Goal: Information Seeking & Learning: Check status

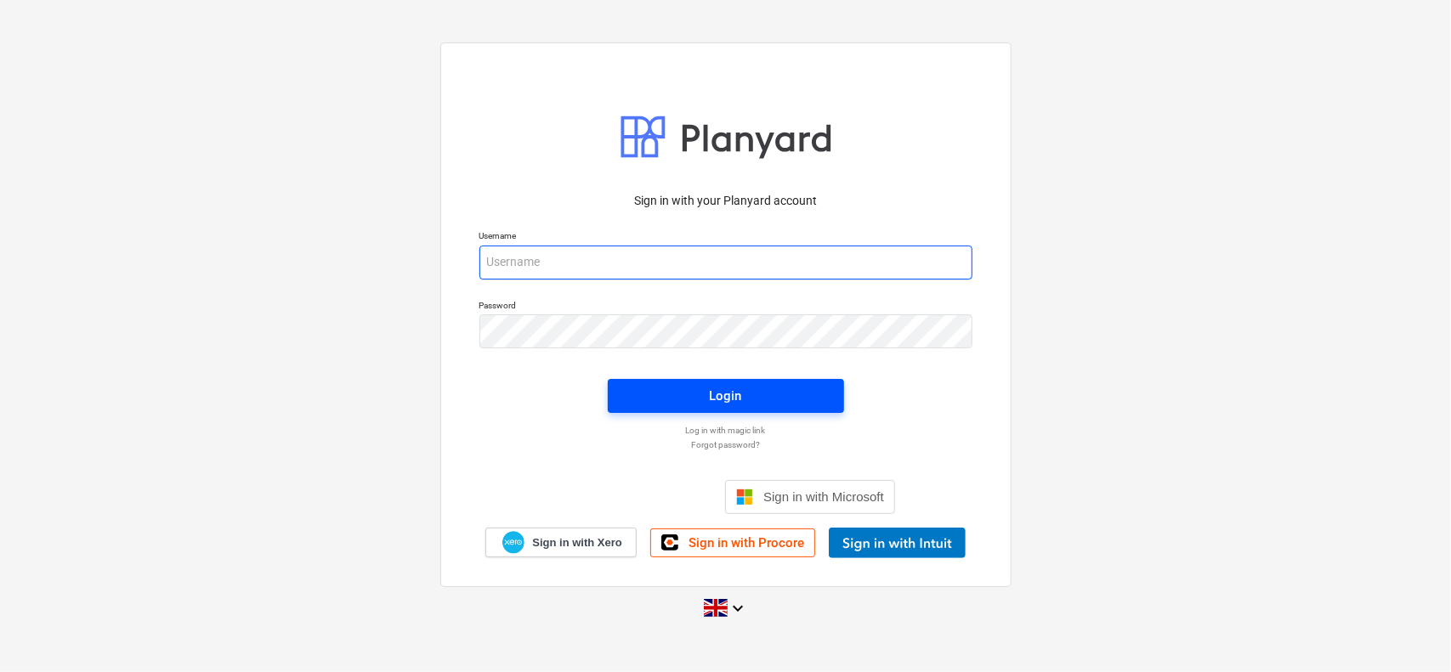
type input "[EMAIL_ADDRESS][DOMAIN_NAME]"
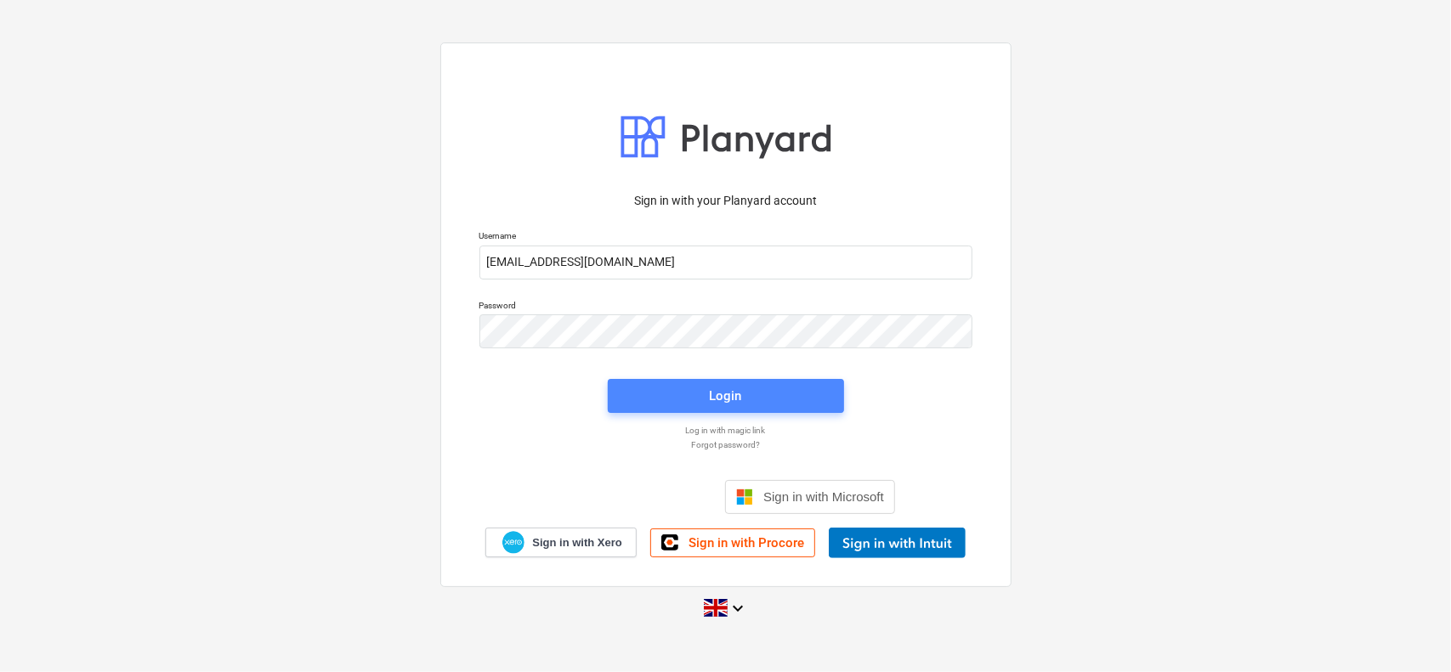
click at [649, 405] on span "Login" at bounding box center [726, 396] width 196 height 22
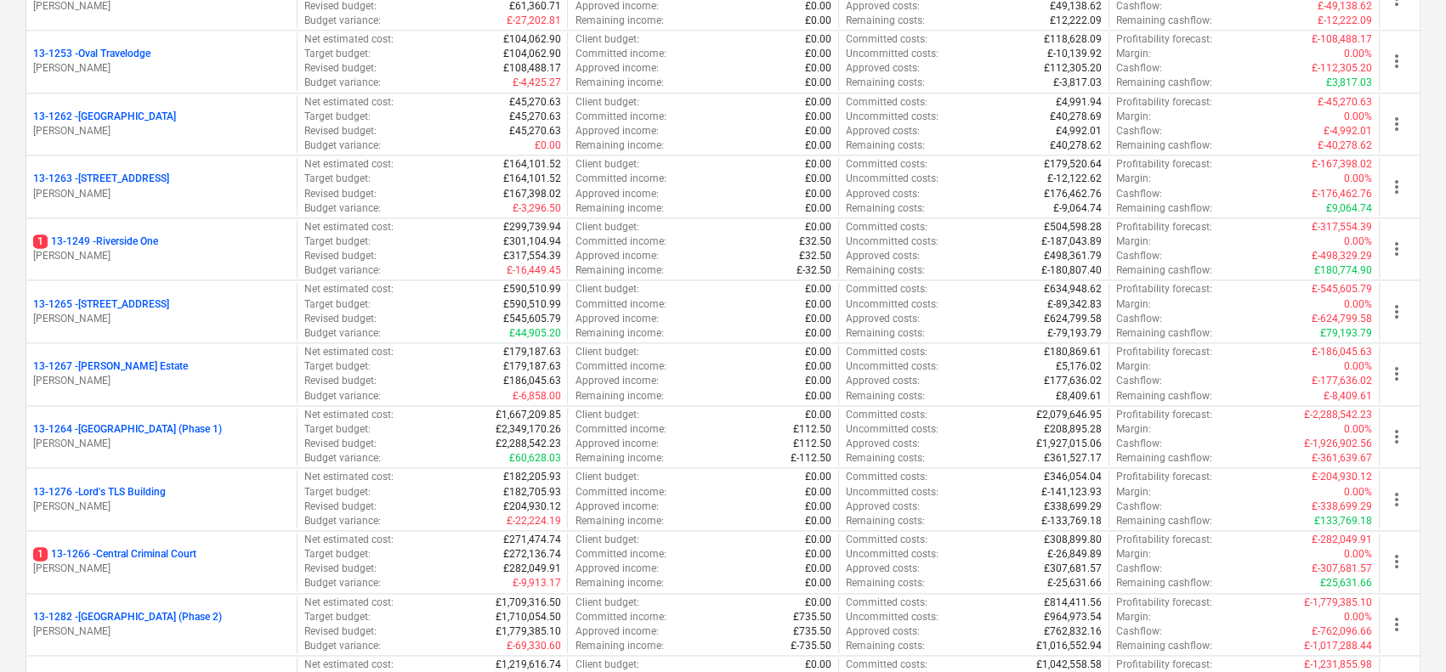
scroll to position [1530, 0]
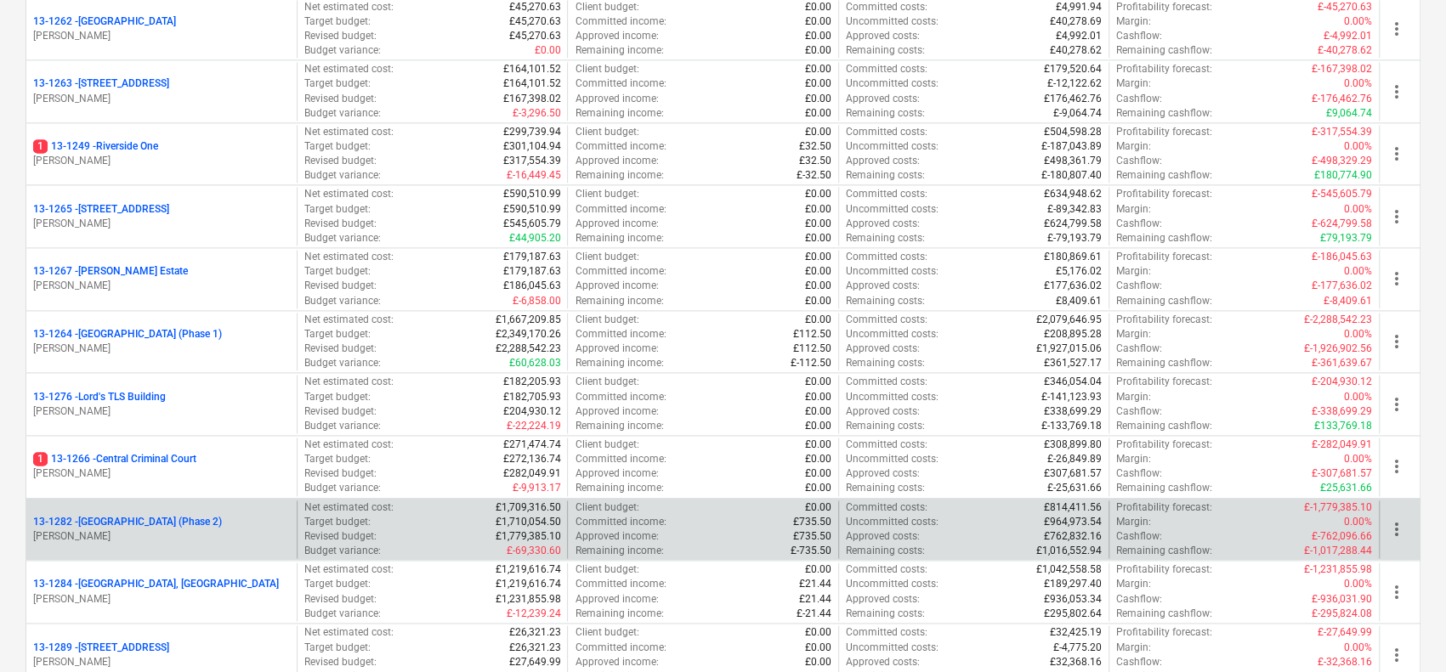
click at [214, 515] on p "13-1282 - [GEOGRAPHIC_DATA] (Phase 2)" at bounding box center [127, 522] width 189 height 14
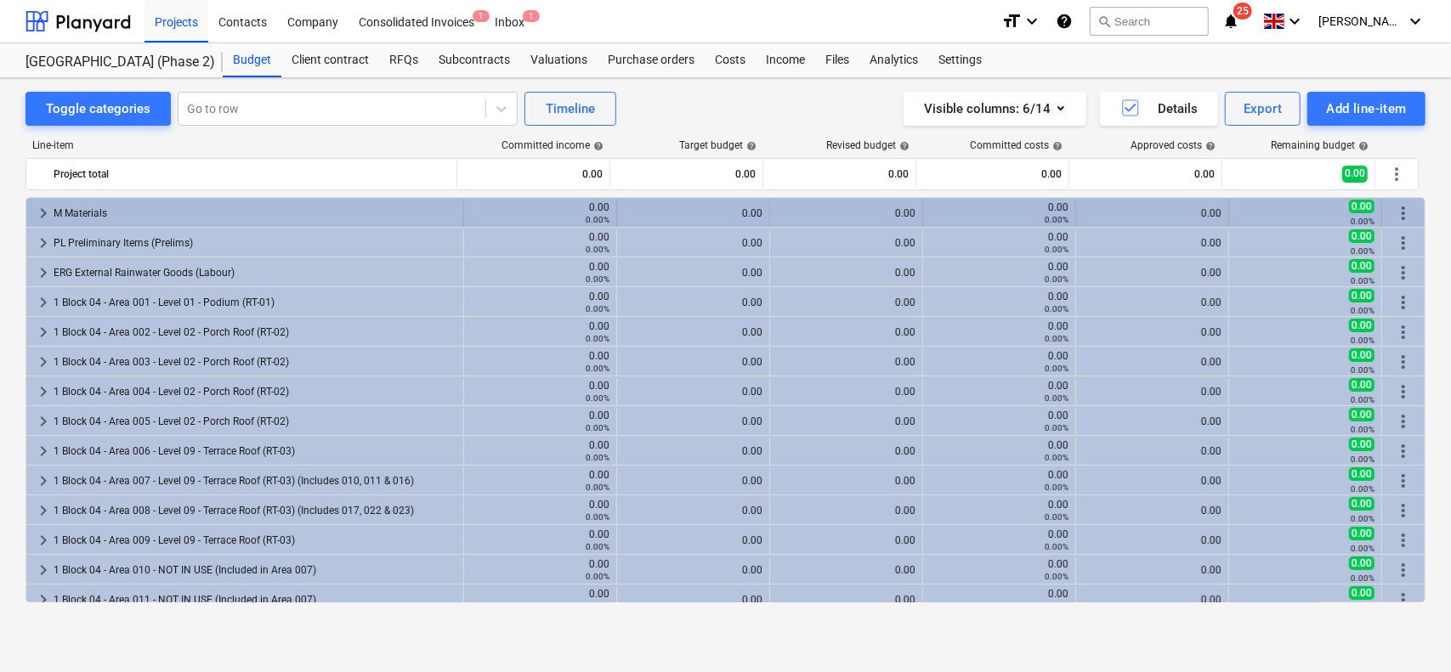
click at [227, 212] on div "M Materials" at bounding box center [255, 213] width 403 height 27
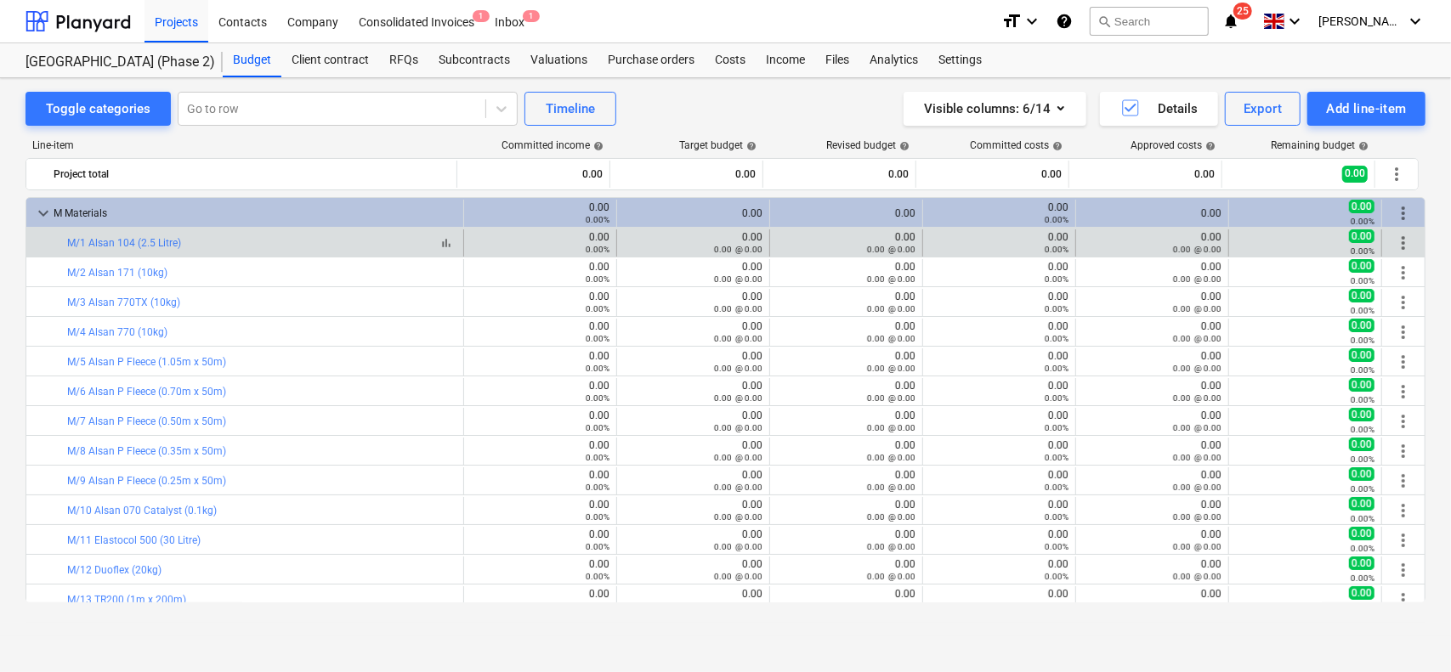
click at [242, 237] on div "bar_chart M/1 Alsan 104 (2.5 Litre)" at bounding box center [261, 243] width 389 height 12
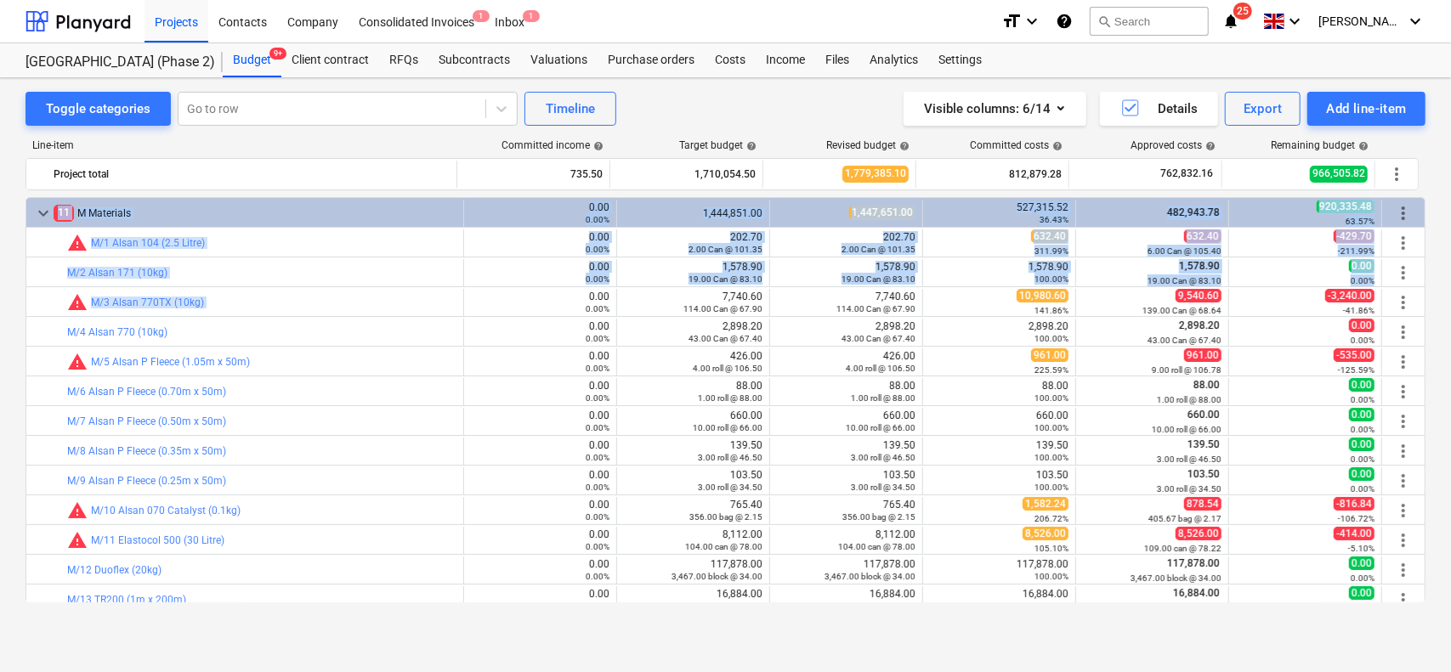
drag, startPoint x: 242, startPoint y: 237, endPoint x: 247, endPoint y: 286, distance: 48.7
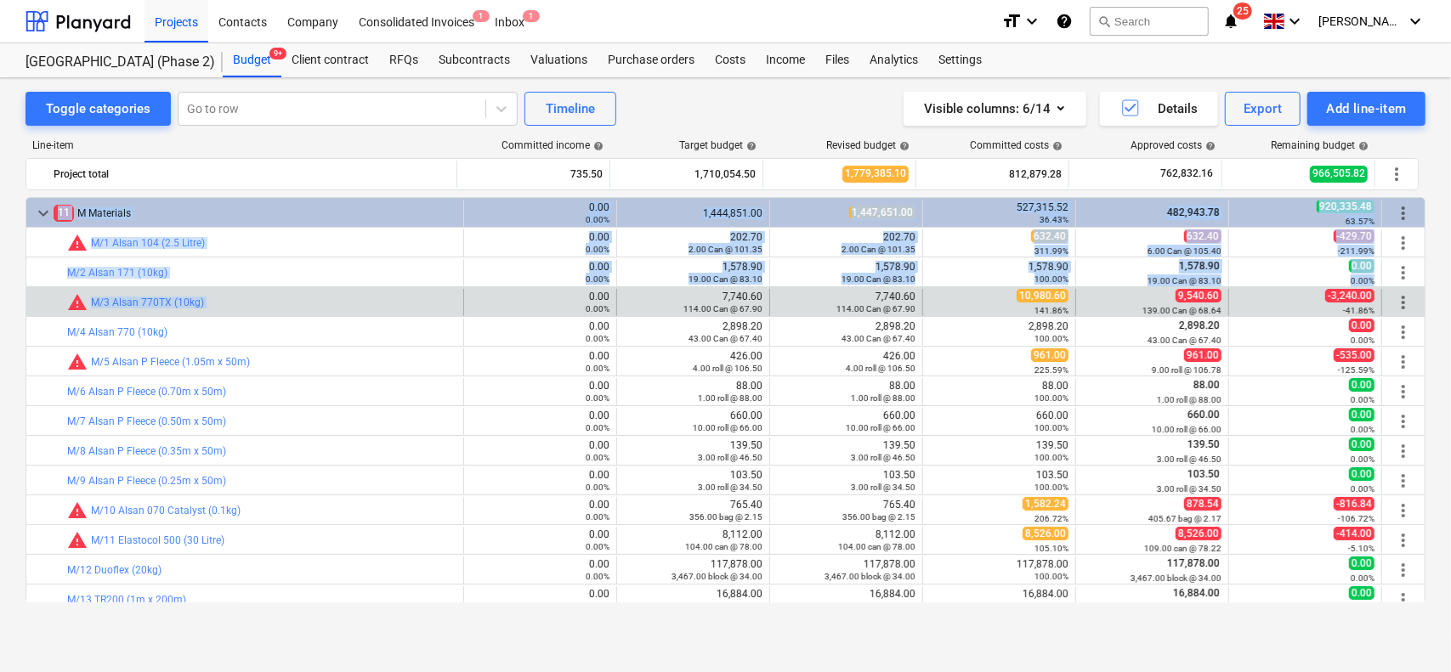
click at [244, 290] on div "bar_chart warning M/3 Alsan 770TX (10kg)" at bounding box center [261, 302] width 389 height 27
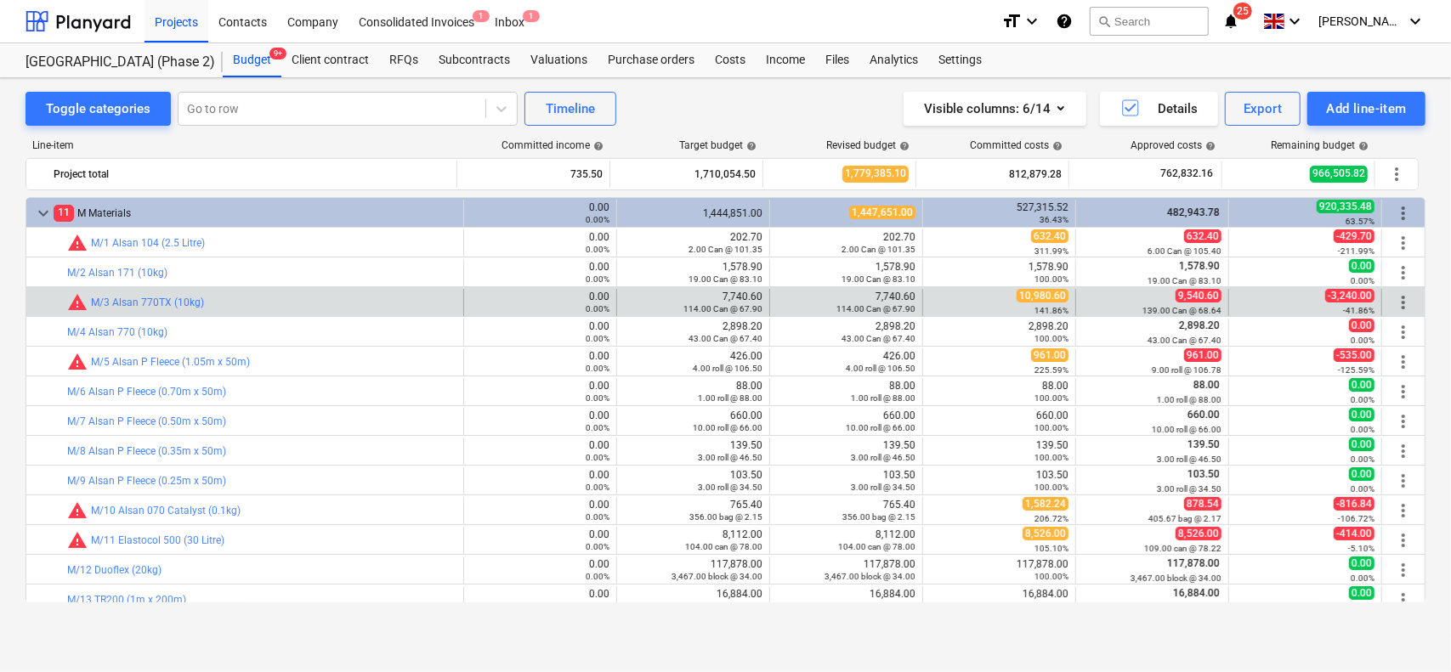
click at [244, 290] on div "bar_chart warning M/3 Alsan 770TX (10kg)" at bounding box center [261, 302] width 389 height 27
click at [230, 287] on div "bar_chart warning M/3 Alsan 770TX (10kg) 0.00 0.00% edit 7,740.60 114.00 Can @ …" at bounding box center [725, 301] width 1398 height 29
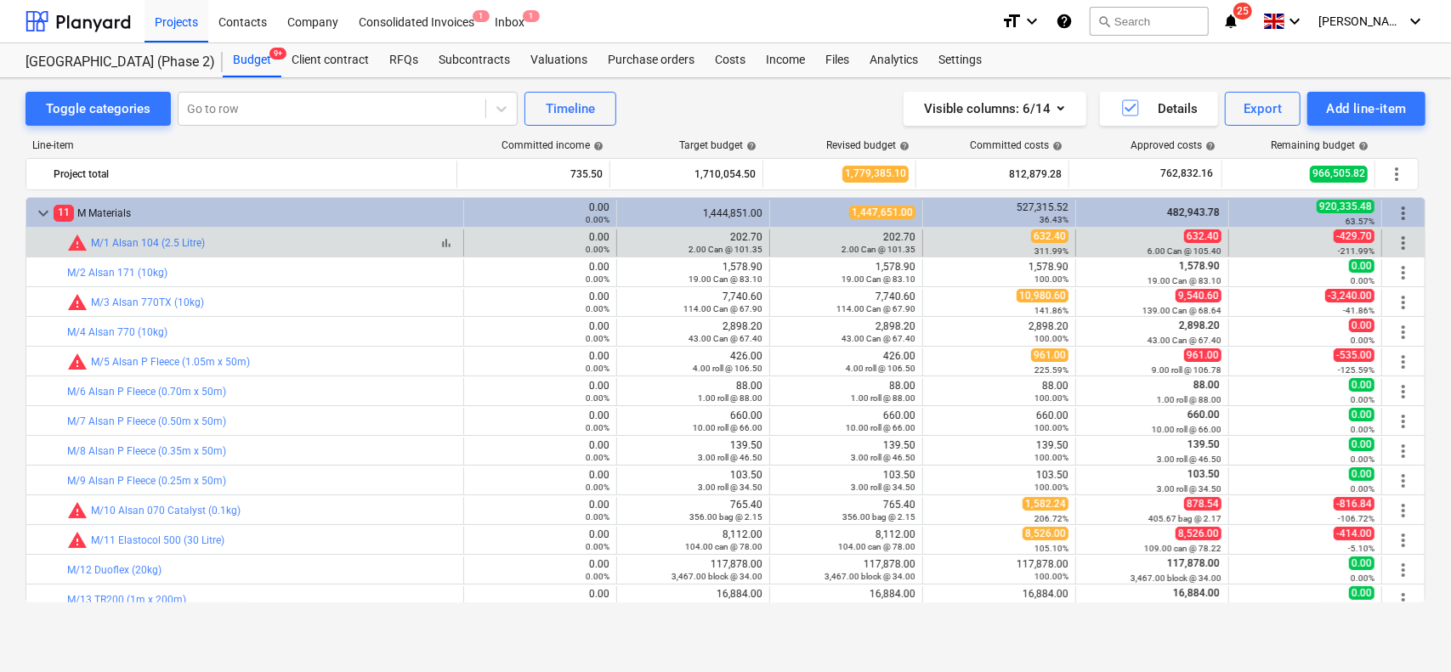
click at [294, 242] on div "bar_chart warning M/1 Alsan 104 (2.5 Litre)" at bounding box center [261, 243] width 389 height 20
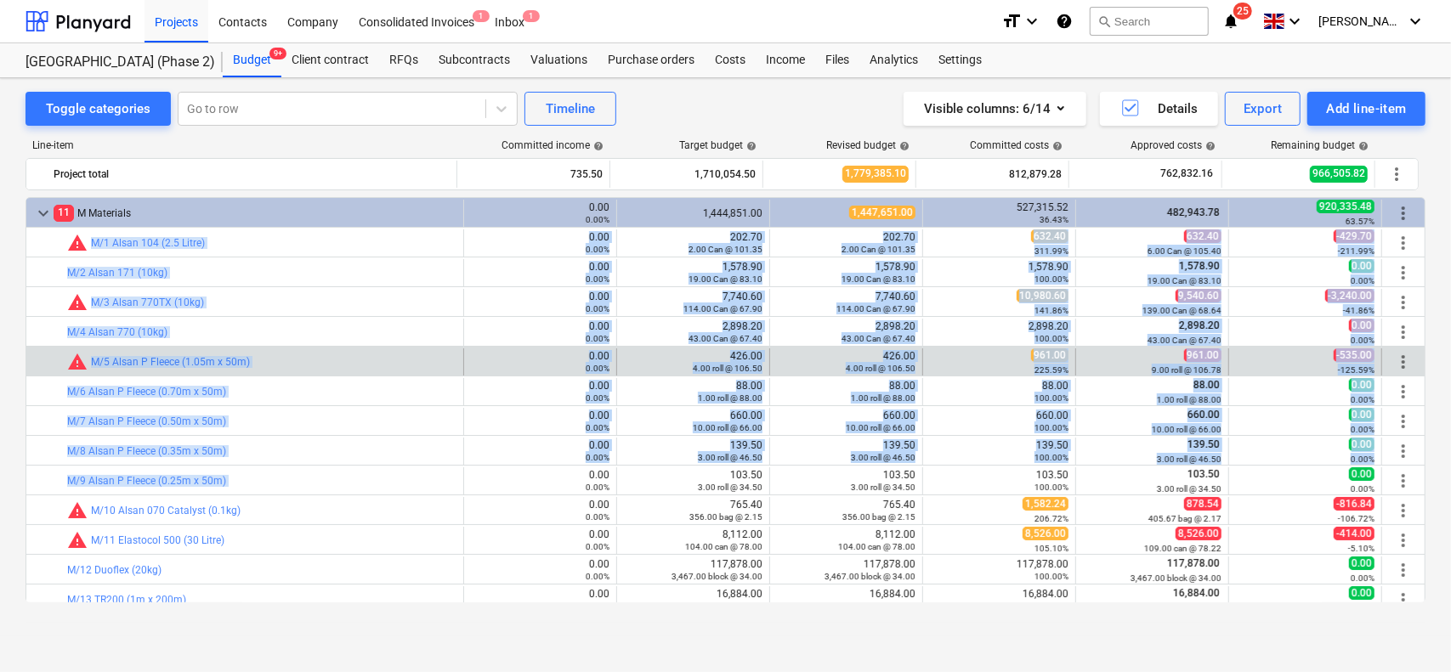
drag, startPoint x: 294, startPoint y: 242, endPoint x: 325, endPoint y: 372, distance: 133.6
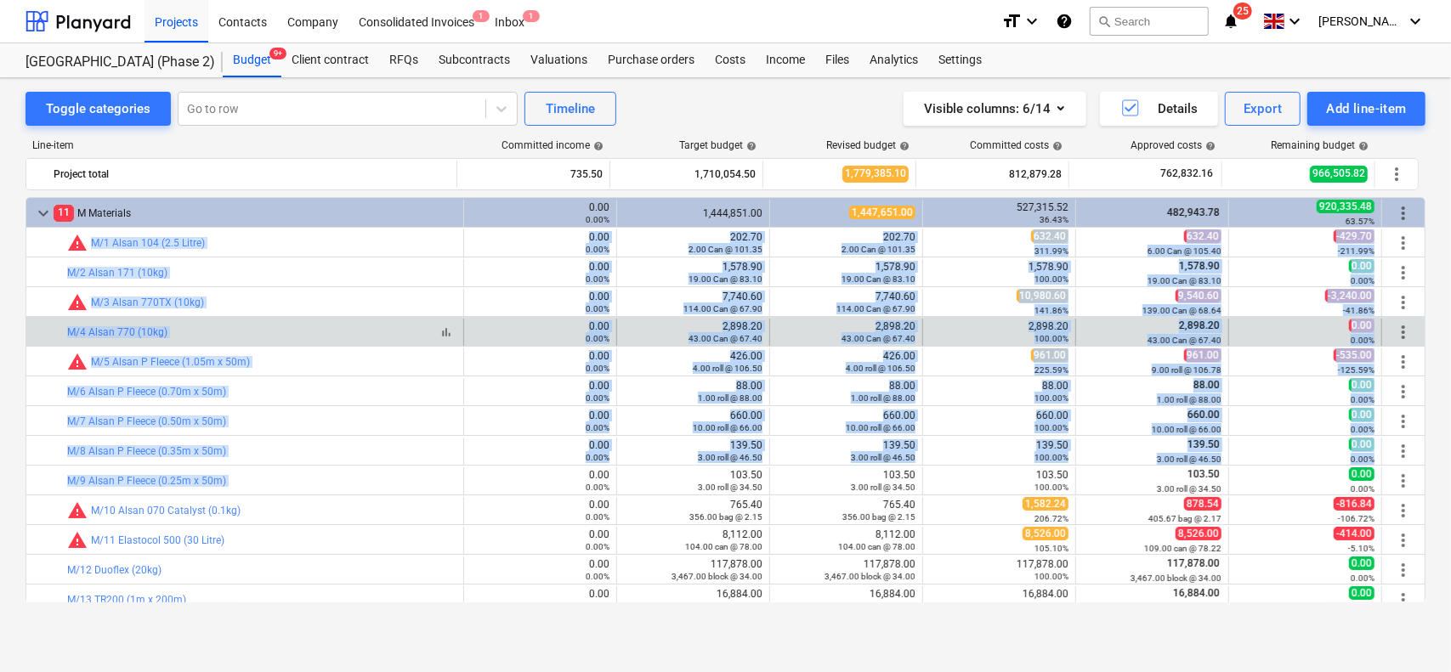
click at [326, 333] on div "bar_chart M/4 Alsan 770 (10kg)" at bounding box center [261, 332] width 389 height 12
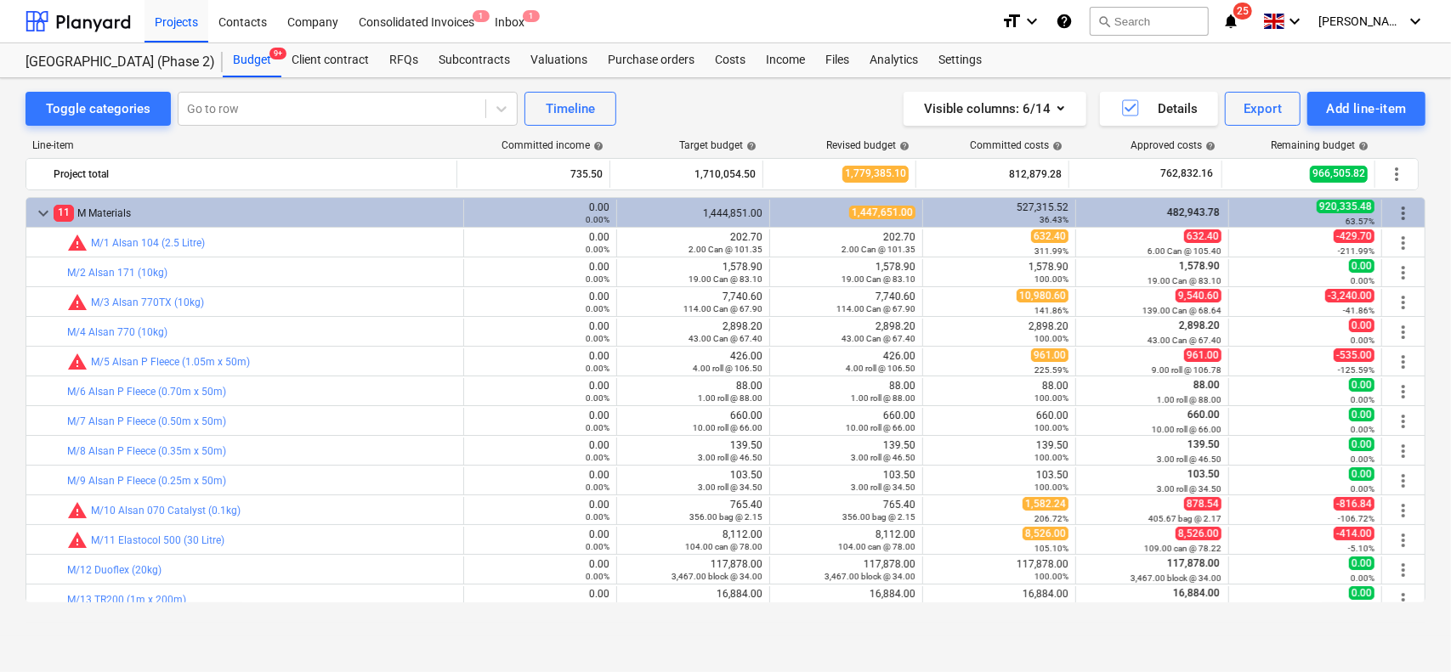
click at [1252, 11] on span "25" at bounding box center [1243, 11] width 19 height 17
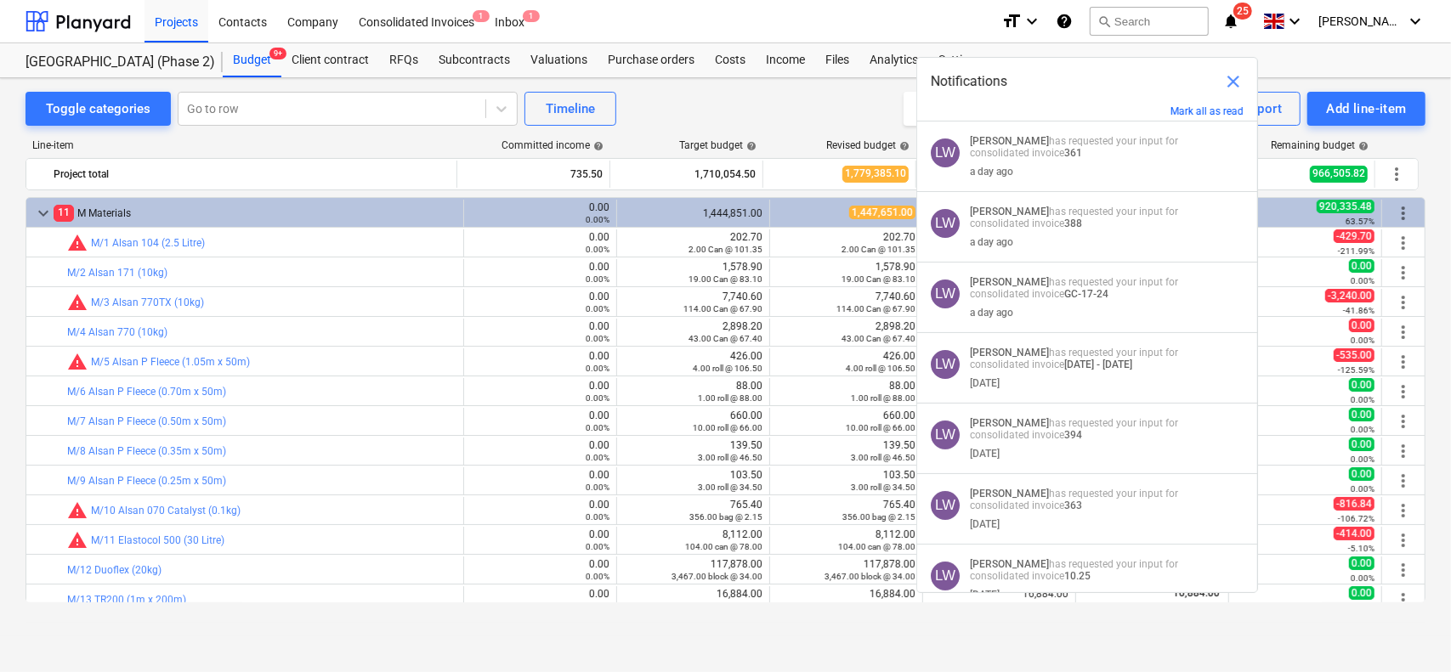
click at [1194, 118] on div "Mark all as read" at bounding box center [1087, 113] width 340 height 16
click at [1200, 109] on button "Mark all as read" at bounding box center [1207, 111] width 73 height 12
click at [1235, 82] on span "close" at bounding box center [1233, 81] width 20 height 20
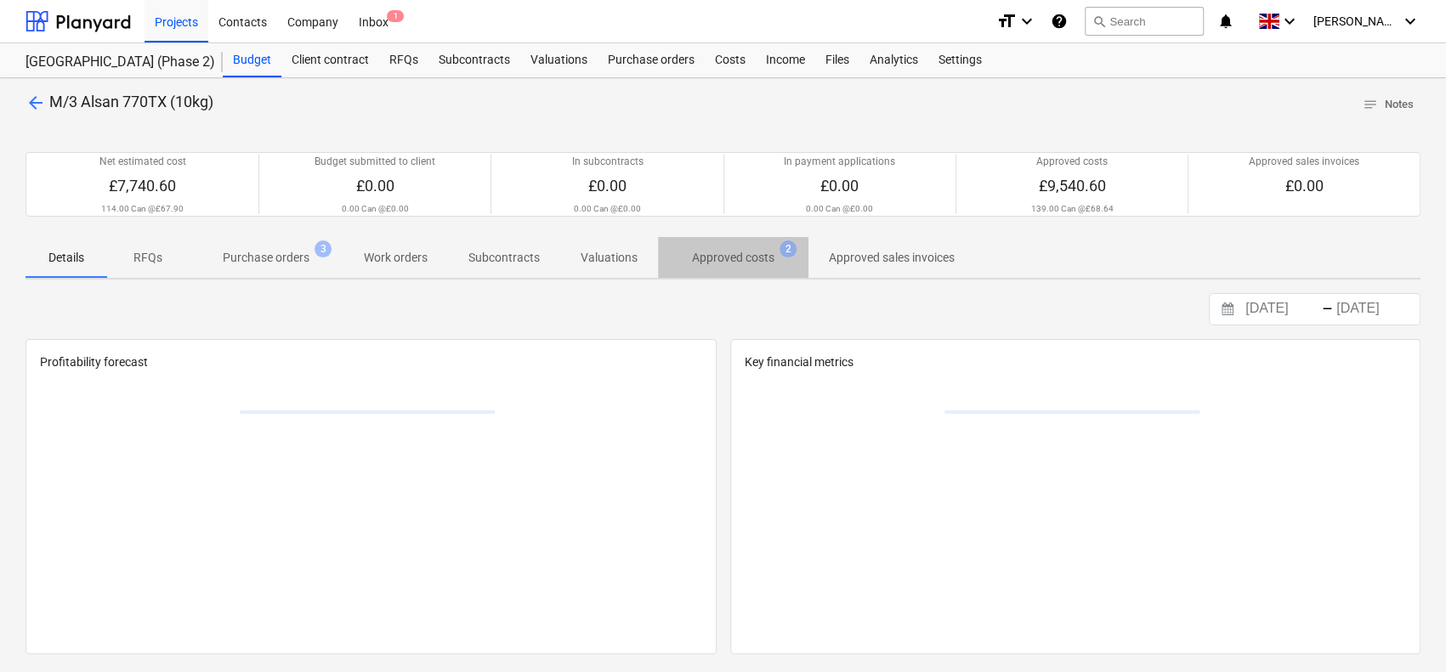
click at [700, 254] on p "Approved costs" at bounding box center [733, 258] width 82 height 18
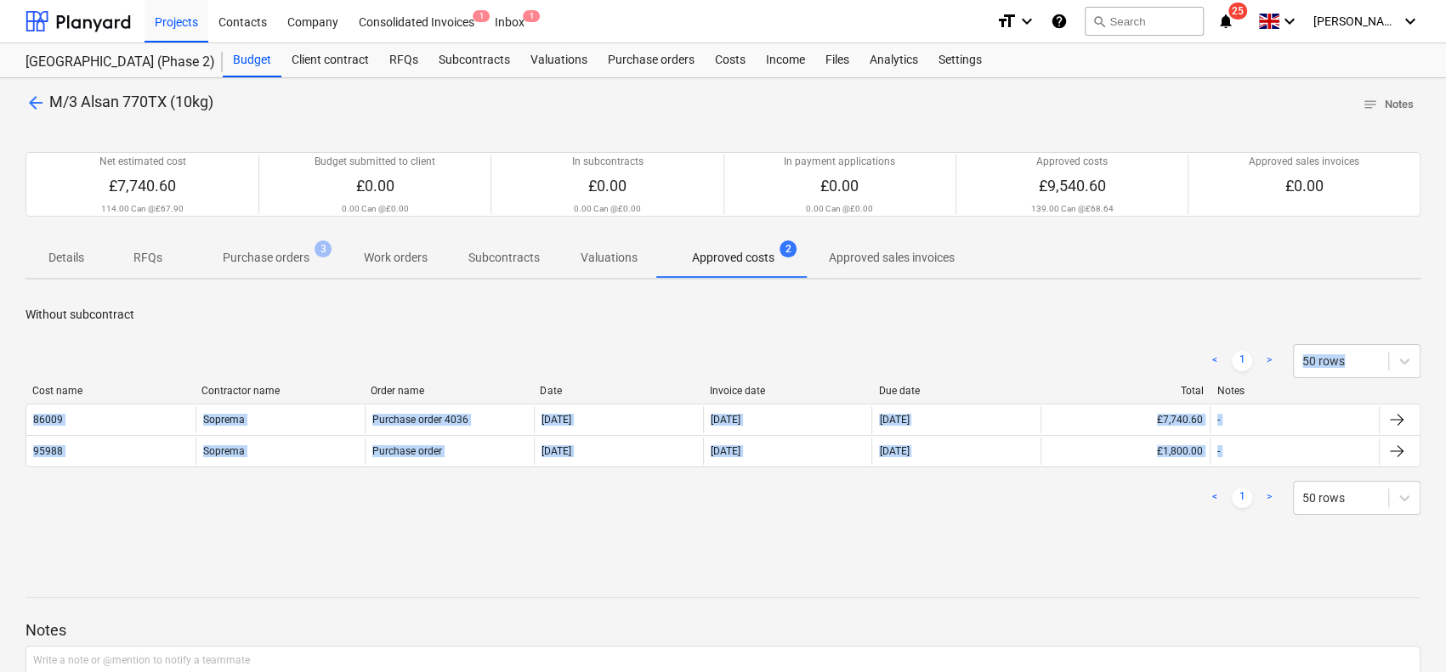
drag, startPoint x: 382, startPoint y: 318, endPoint x: 449, endPoint y: 494, distance: 188.4
click at [449, 494] on div "Without subcontract < 1 > 50 rows Cost name Contractor name Order name Date Inv…" at bounding box center [723, 421] width 1395 height 230
click at [449, 496] on div "< 1 > 50 rows" at bounding box center [723, 498] width 1395 height 34
click at [479, 328] on div "< 1 > 50 rows Cost name Contractor name Order name Date Invoice date Due date T…" at bounding box center [723, 430] width 1395 height 212
drag, startPoint x: 488, startPoint y: 315, endPoint x: 527, endPoint y: 529, distance: 217.8
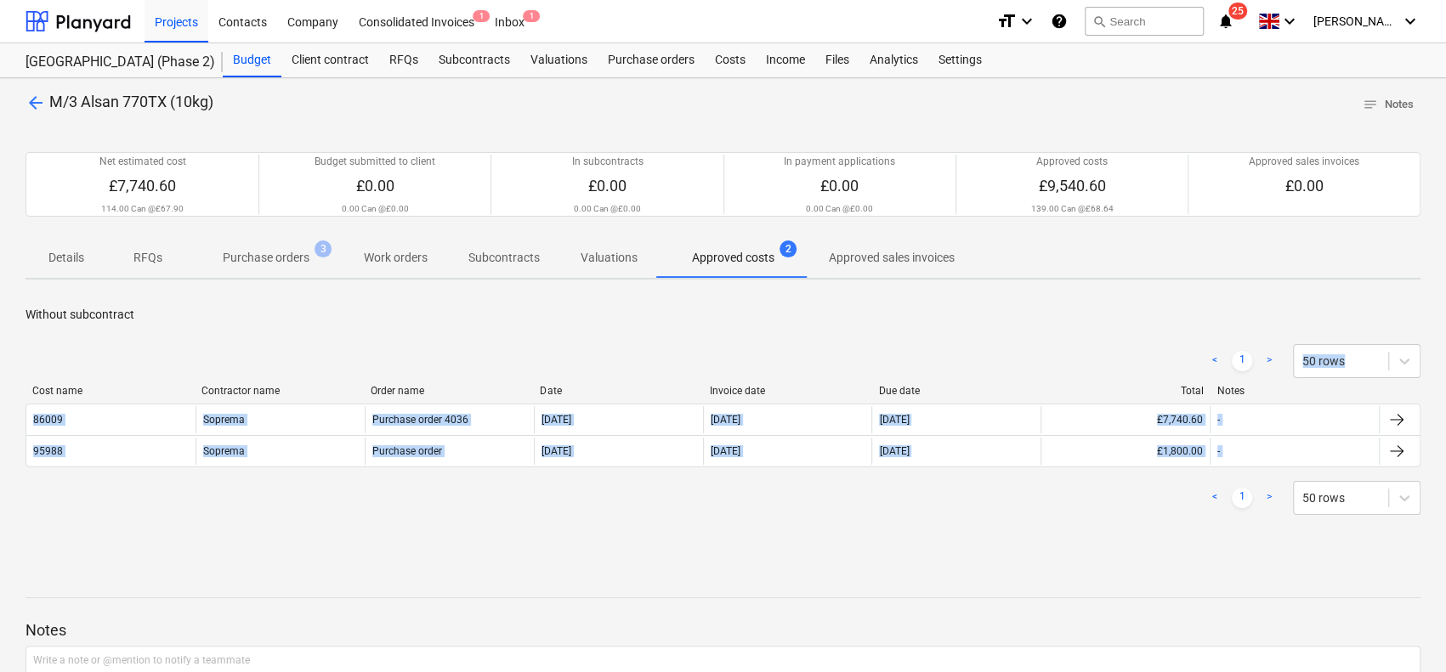
click at [527, 529] on div "Without subcontract < 1 > 50 rows Cost name Contractor name Order name Date Inv…" at bounding box center [723, 421] width 1395 height 230
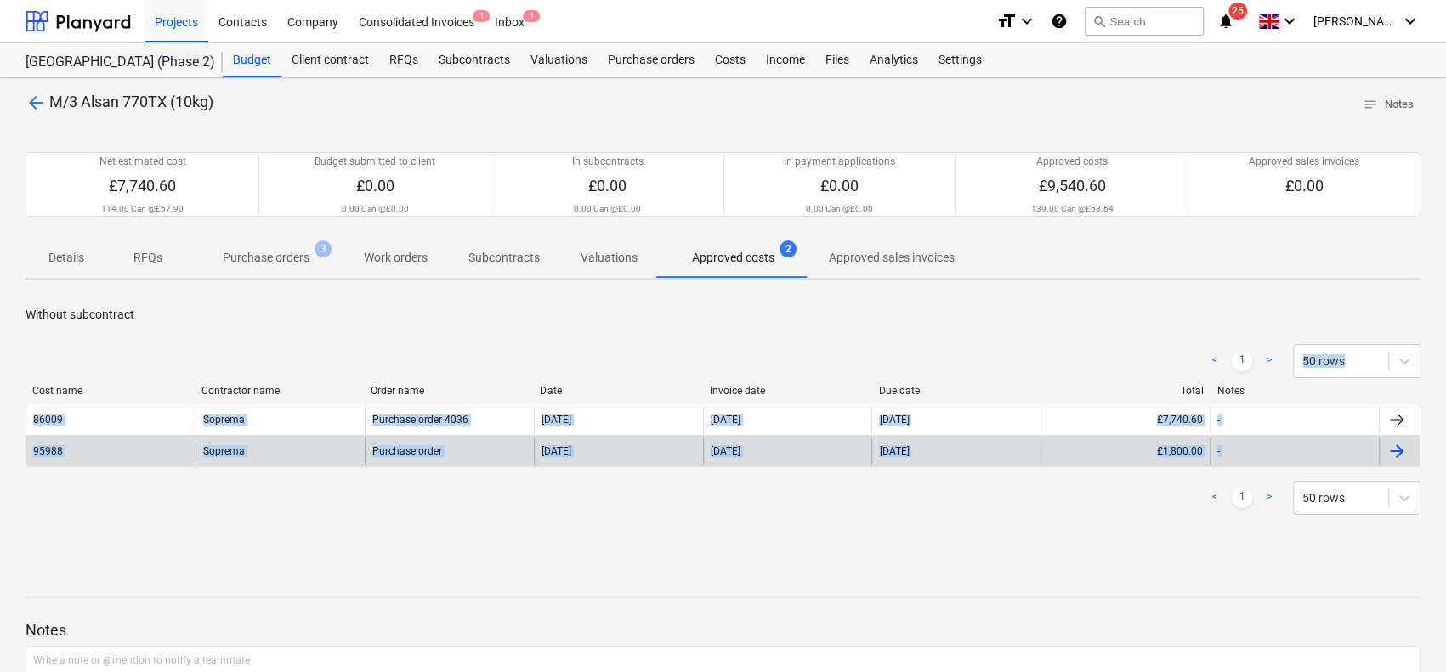
click at [521, 458] on div "Purchase order" at bounding box center [449, 451] width 169 height 27
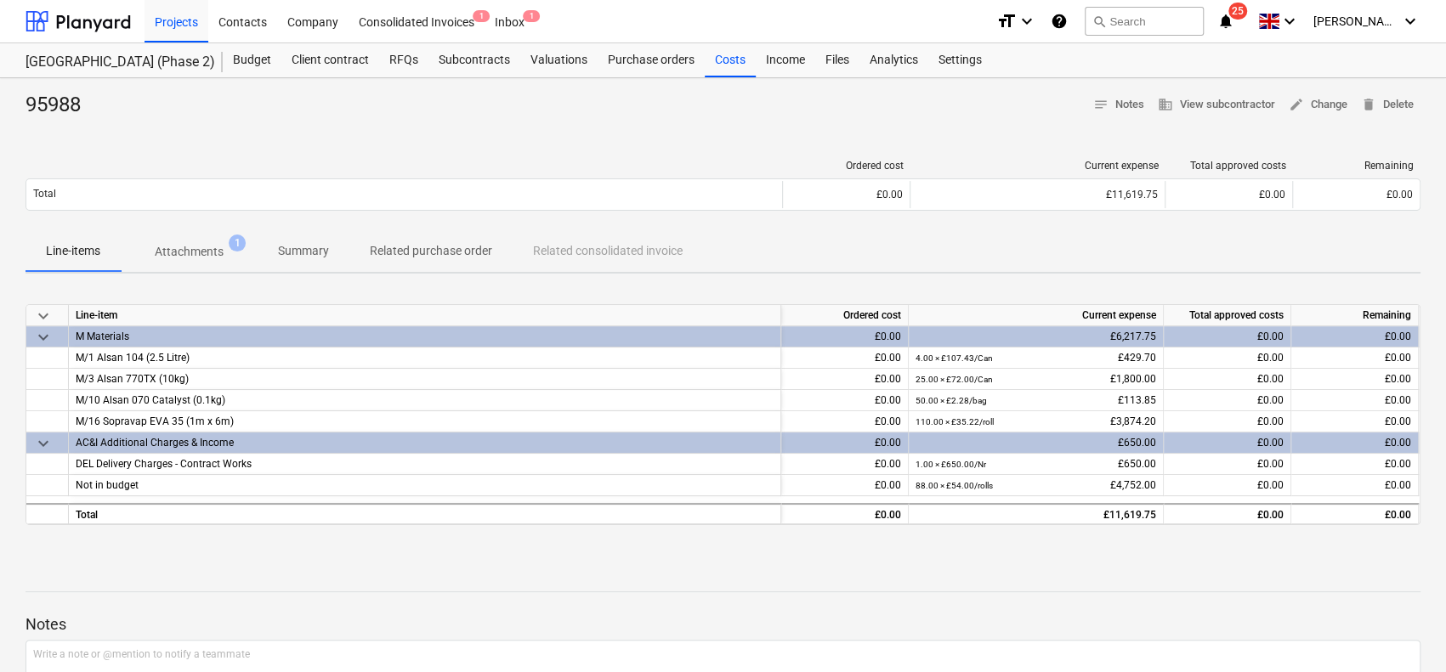
click at [192, 256] on p "Attachments" at bounding box center [189, 252] width 69 height 18
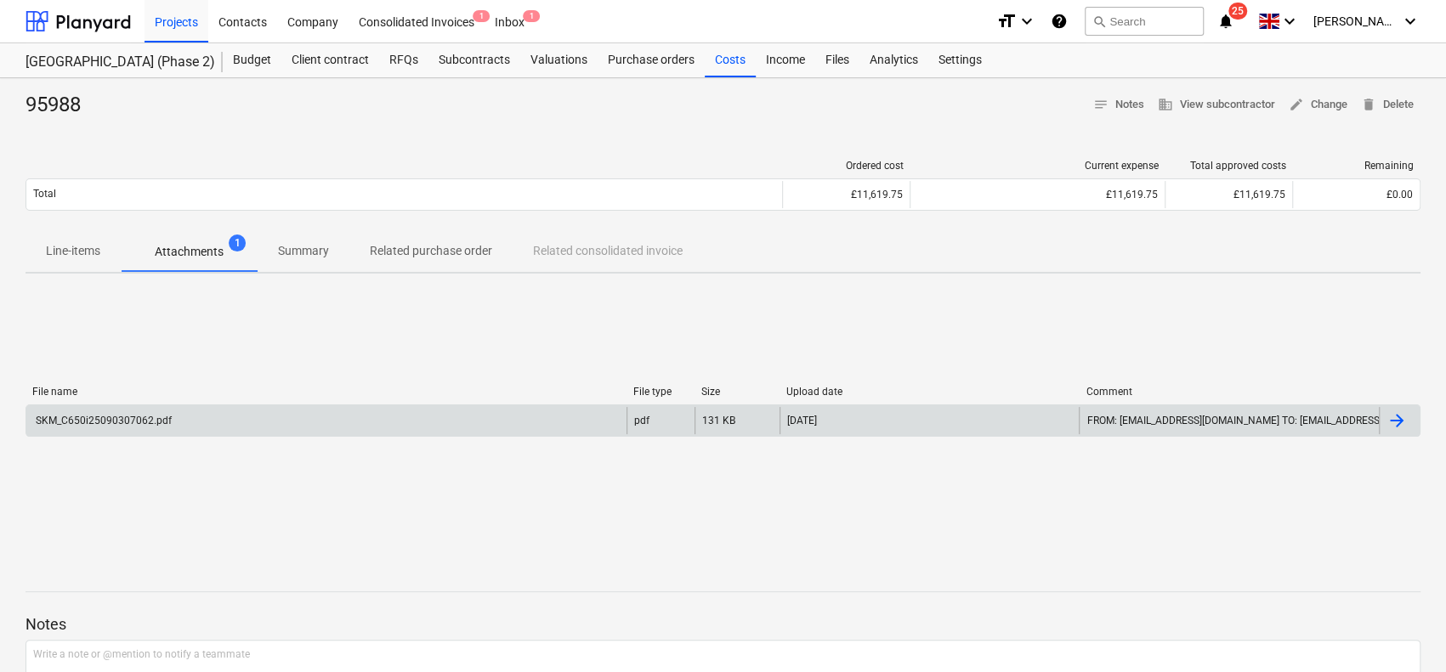
drag, startPoint x: 221, startPoint y: 397, endPoint x: 221, endPoint y: 407, distance: 10.2
click at [221, 406] on div "File name File type Size Upload date Comment SKM_C650i25090307062.pdf pdf 131 K…" at bounding box center [723, 415] width 1395 height 58
click at [221, 407] on div "SKM_C650i25090307062.pdf" at bounding box center [326, 420] width 600 height 27
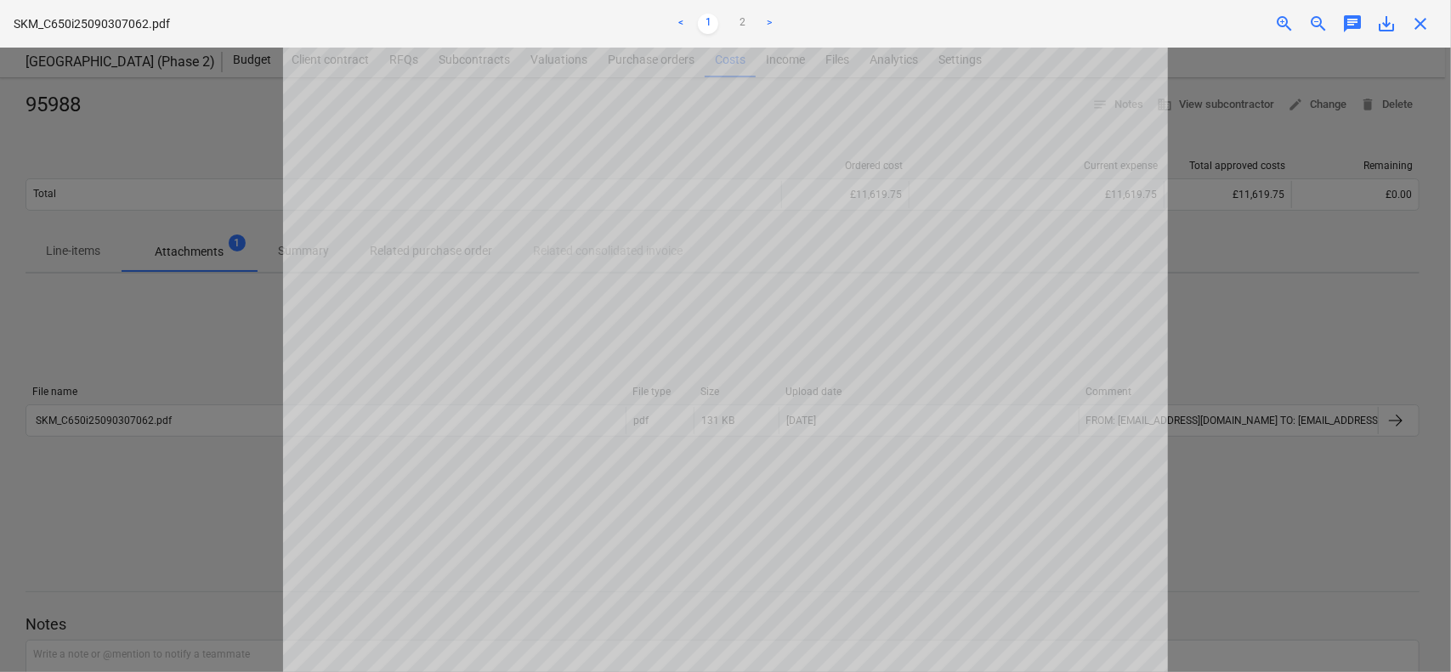
scroll to position [425, 0]
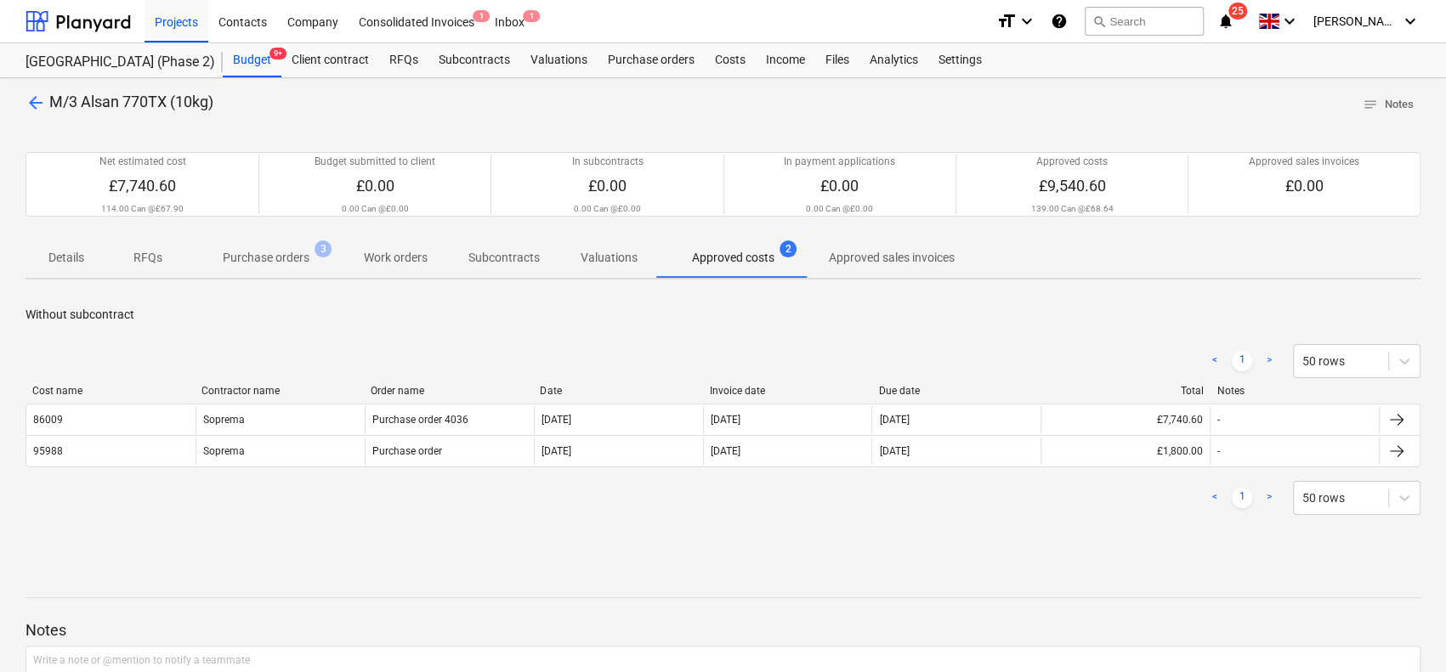
click at [43, 101] on span "arrow_back" at bounding box center [36, 103] width 20 height 20
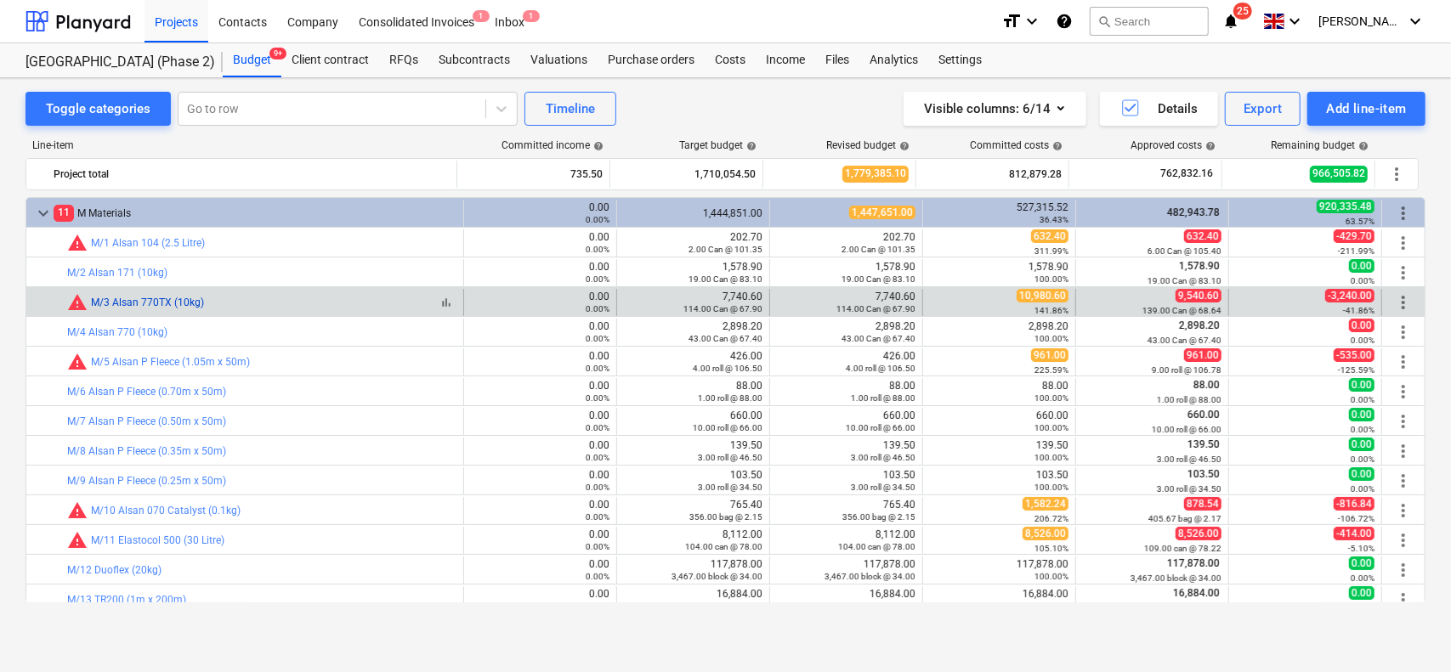
click at [187, 300] on link "M/3 Alsan 770TX (10kg)" at bounding box center [147, 303] width 113 height 12
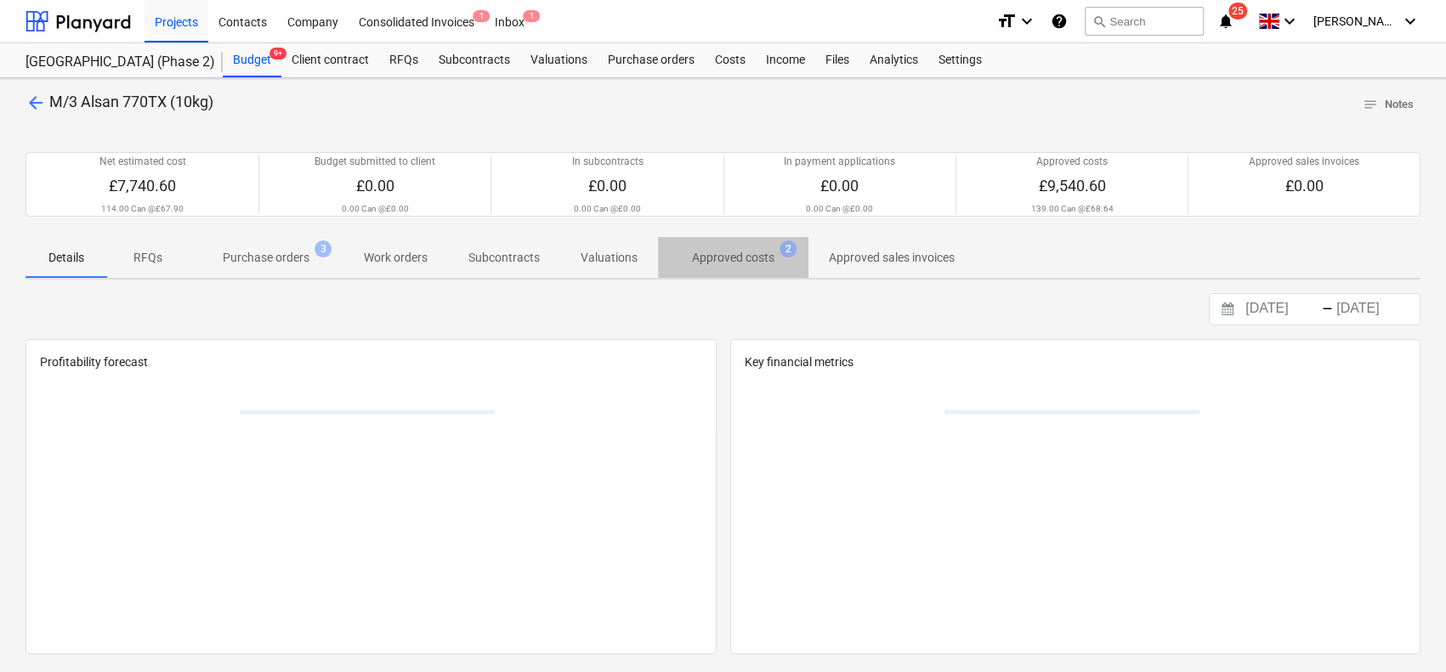
click at [735, 263] on p "Approved costs" at bounding box center [733, 258] width 82 height 18
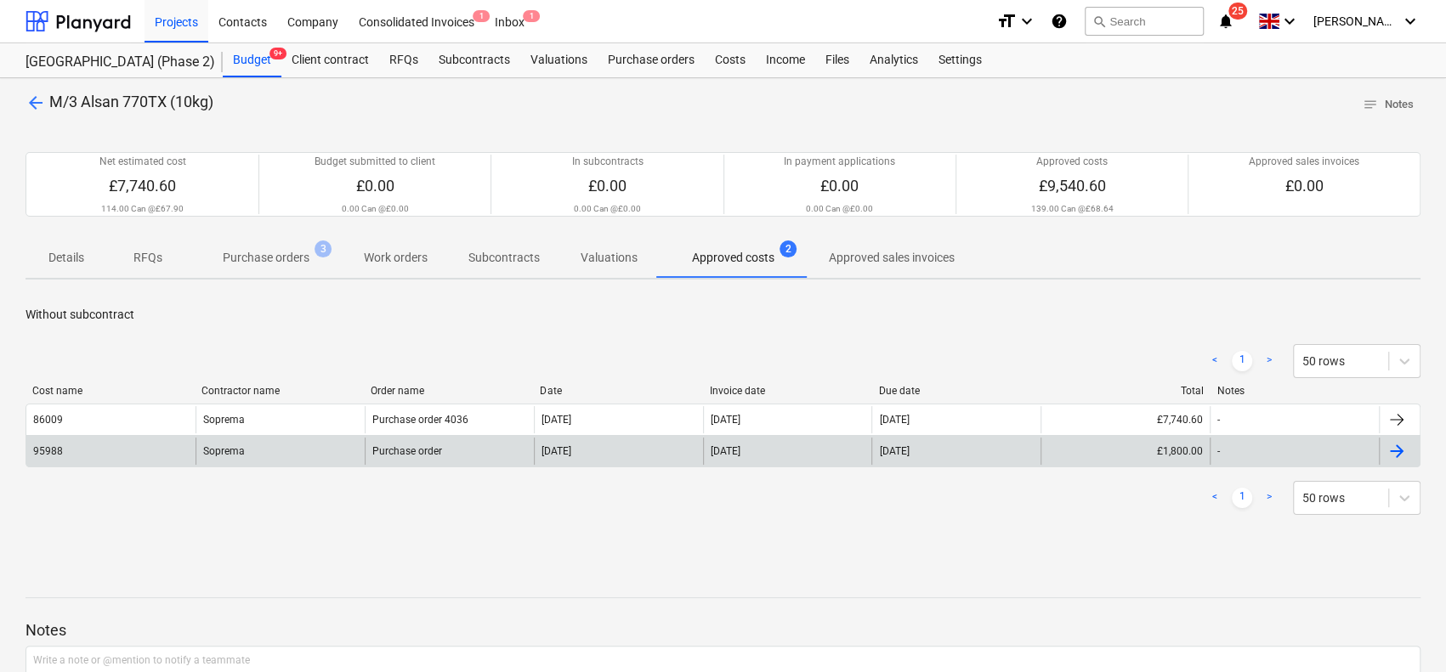
click at [660, 458] on div "03 Sep 2025" at bounding box center [618, 451] width 169 height 27
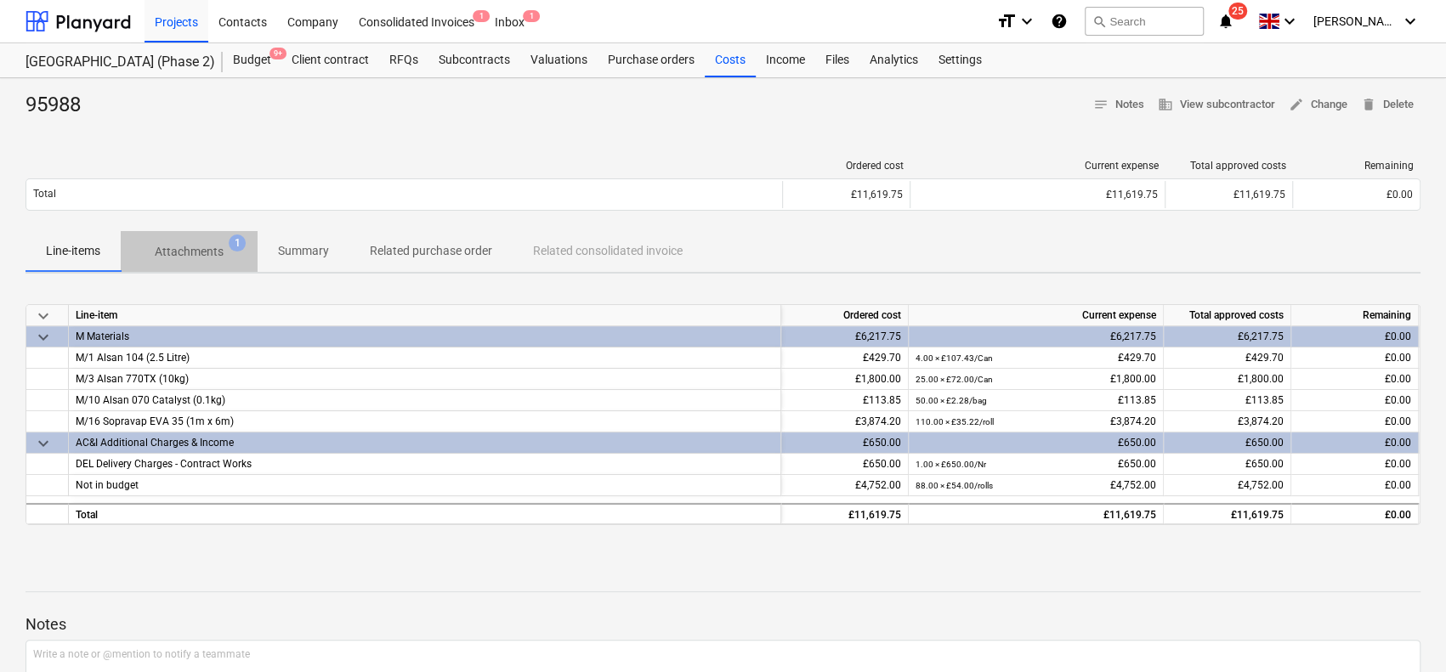
click at [194, 269] on button "Attachments 1" at bounding box center [189, 251] width 137 height 41
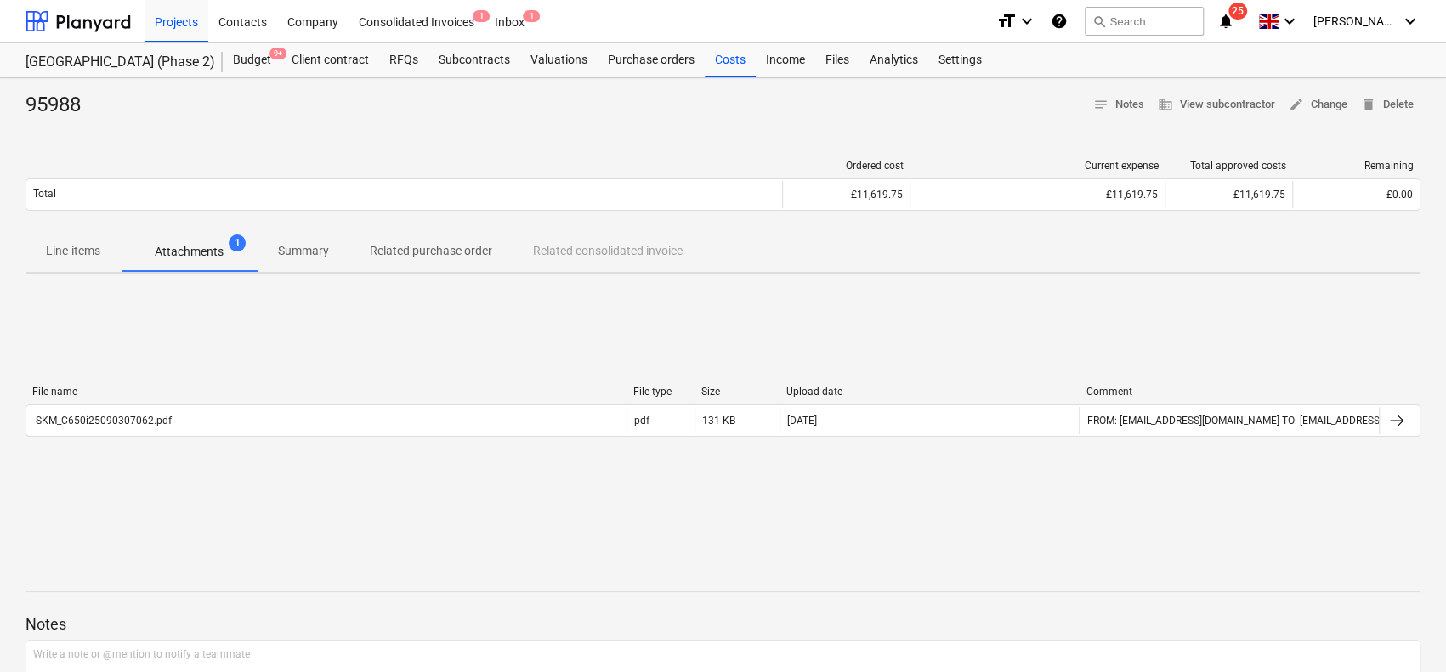
click at [231, 436] on div "File name File type Size Upload date Comment SKM_C650i25090307062.pdf pdf 131 K…" at bounding box center [723, 415] width 1395 height 58
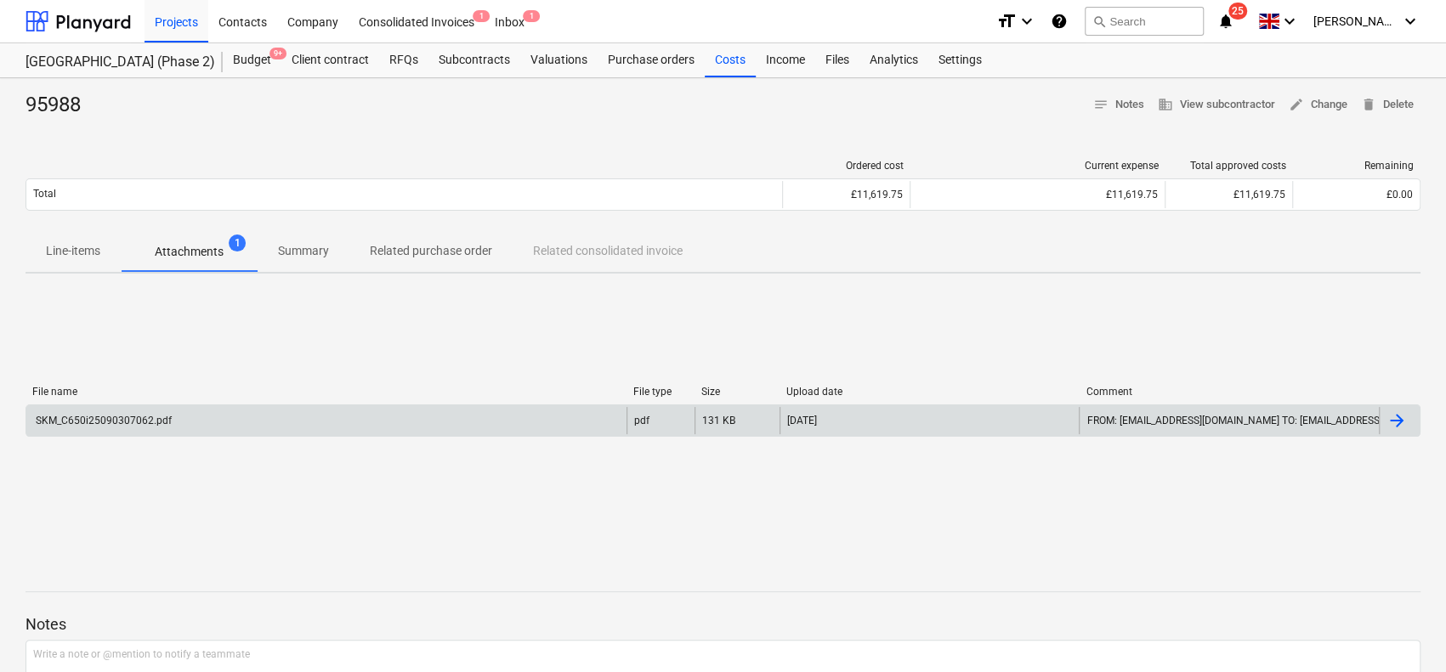
click at [250, 416] on div "SKM_C650i25090307062.pdf" at bounding box center [326, 420] width 600 height 27
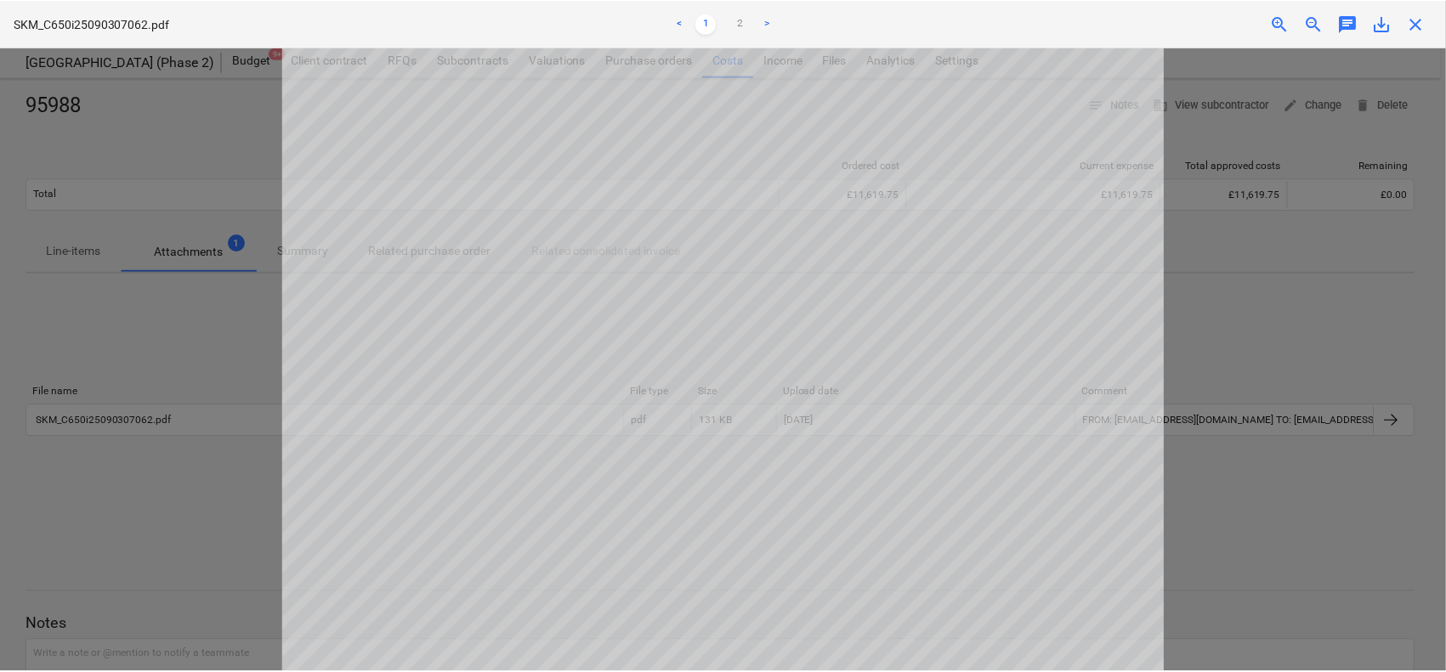
scroll to position [471, 0]
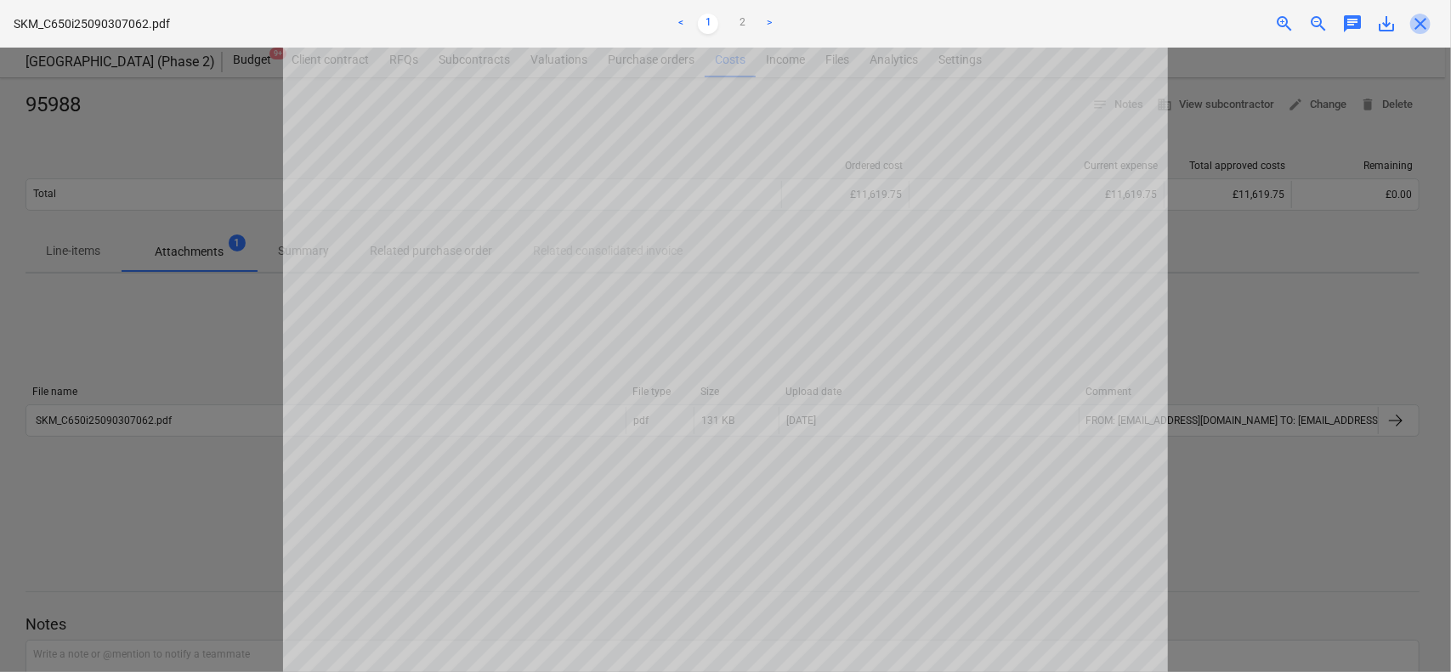
click at [1418, 16] on span "close" at bounding box center [1420, 24] width 20 height 20
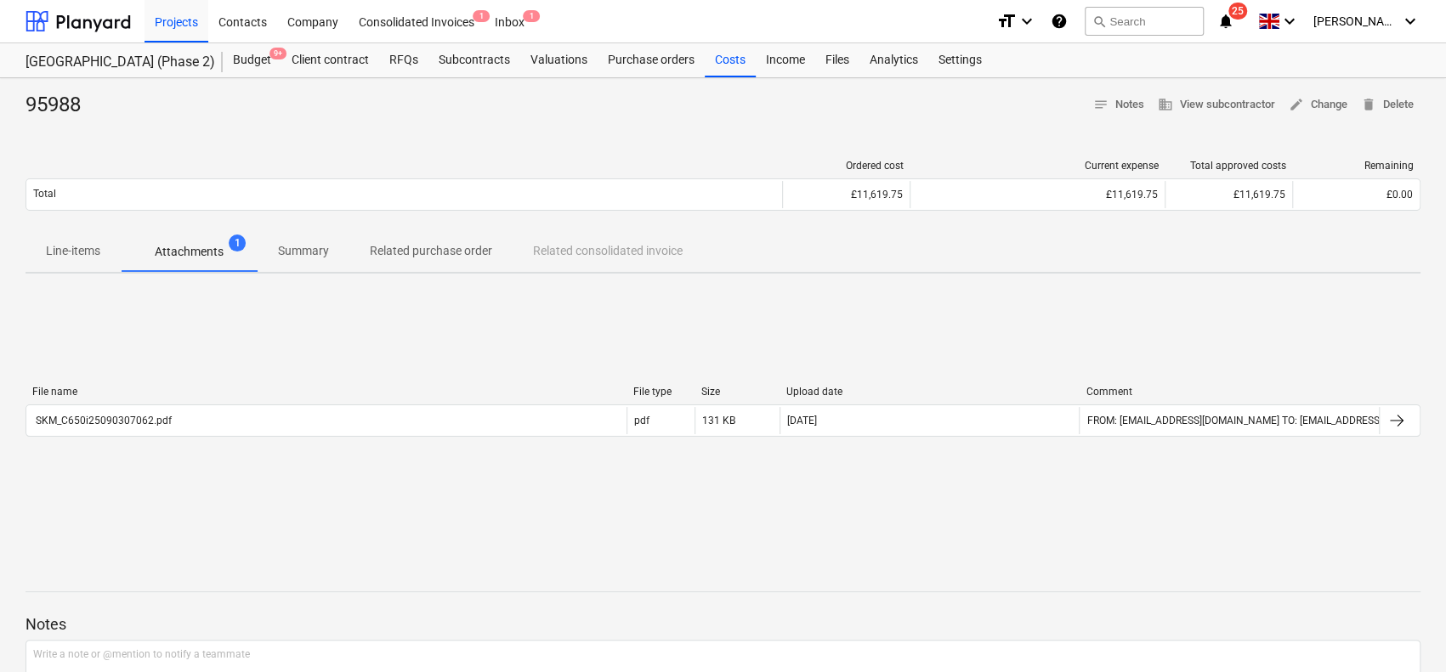
click at [324, 255] on p "Summary" at bounding box center [303, 251] width 51 height 18
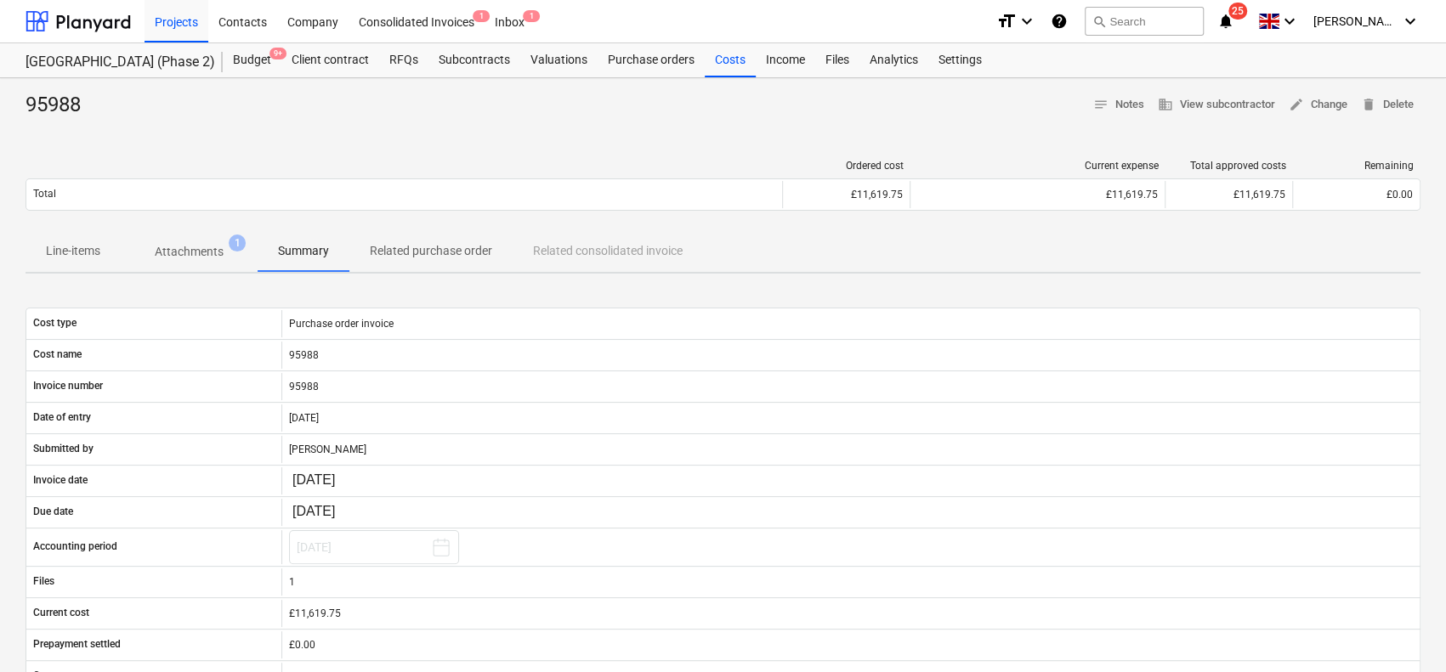
click at [88, 259] on p "Line-items" at bounding box center [73, 251] width 54 height 18
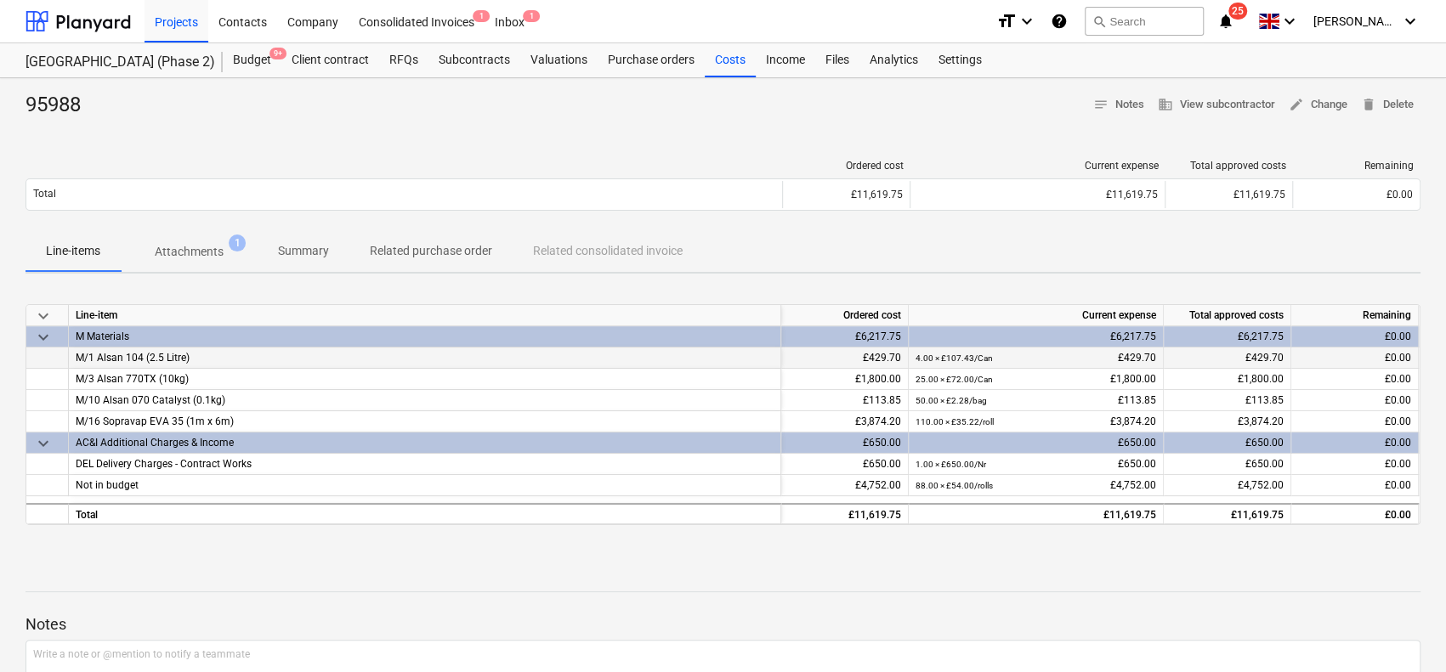
click at [324, 354] on div "M/1 Alsan 104 (2.5 Litre)" at bounding box center [425, 358] width 712 height 21
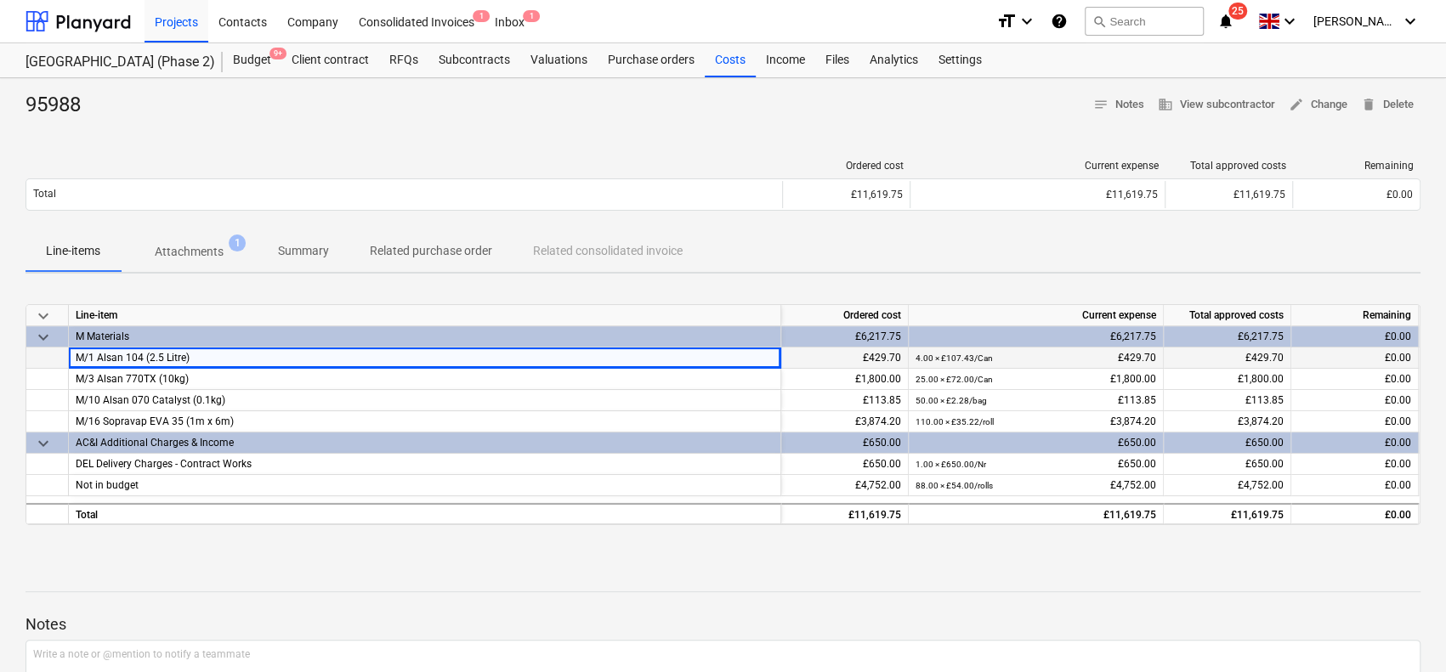
click at [324, 354] on div "M/1 Alsan 104 (2.5 Litre)" at bounding box center [425, 358] width 712 height 21
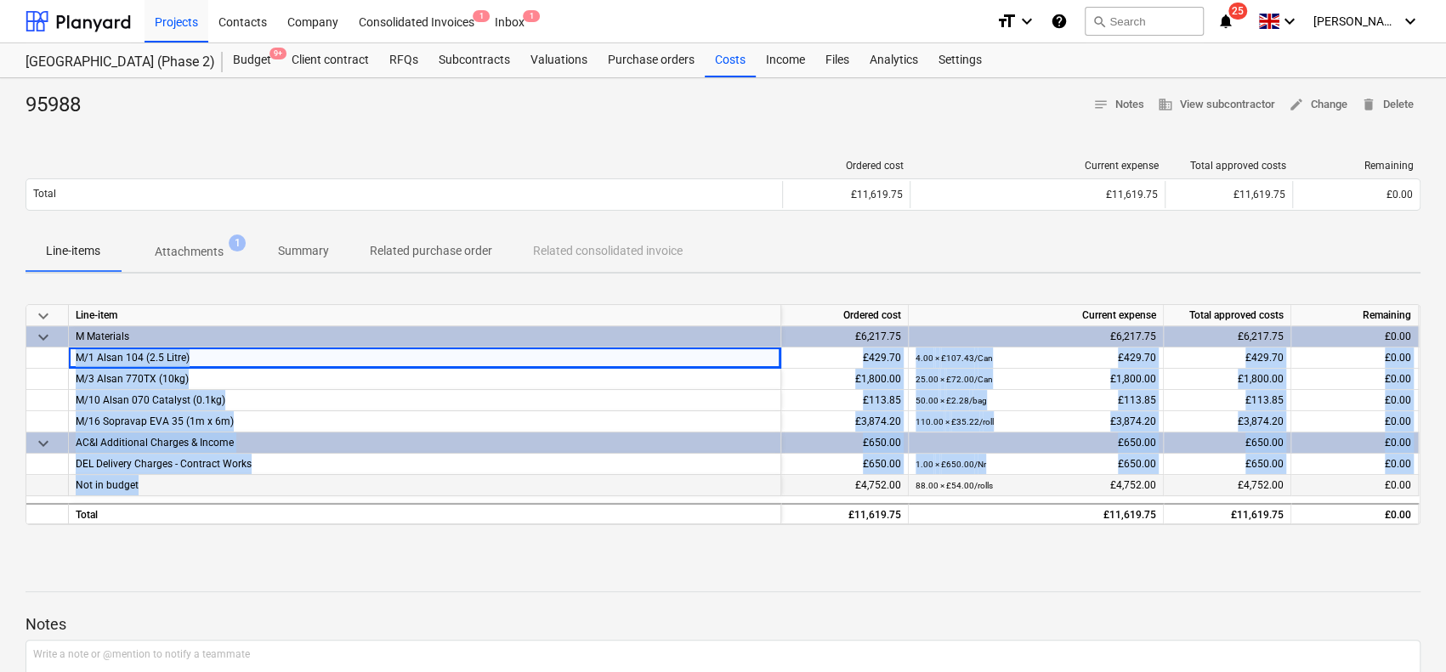
drag, startPoint x: 324, startPoint y: 354, endPoint x: 316, endPoint y: 475, distance: 121.8
click at [316, 475] on div "keyboard_arrow_down Line-item Ordered cost Current expense Total approved costs…" at bounding box center [723, 414] width 1395 height 221
click at [316, 475] on div "Not in budget" at bounding box center [425, 485] width 712 height 21
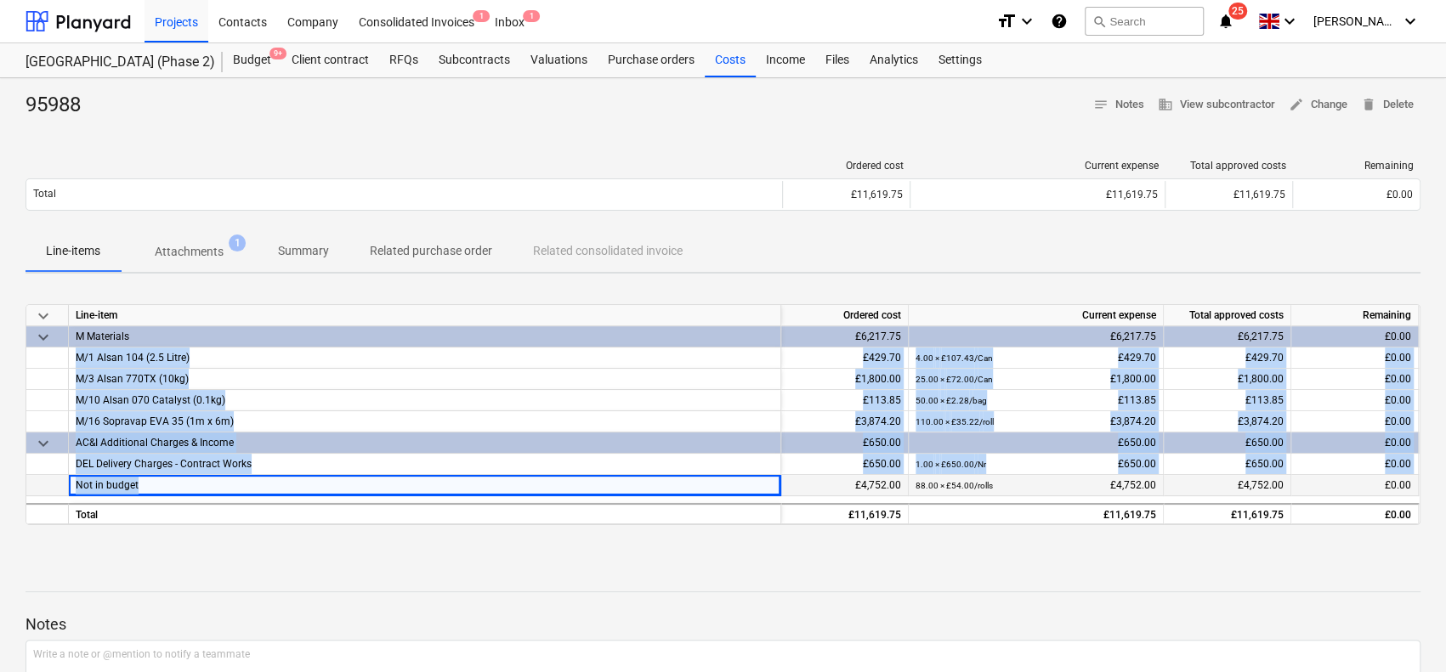
click at [316, 475] on div "Not in budget" at bounding box center [425, 485] width 712 height 21
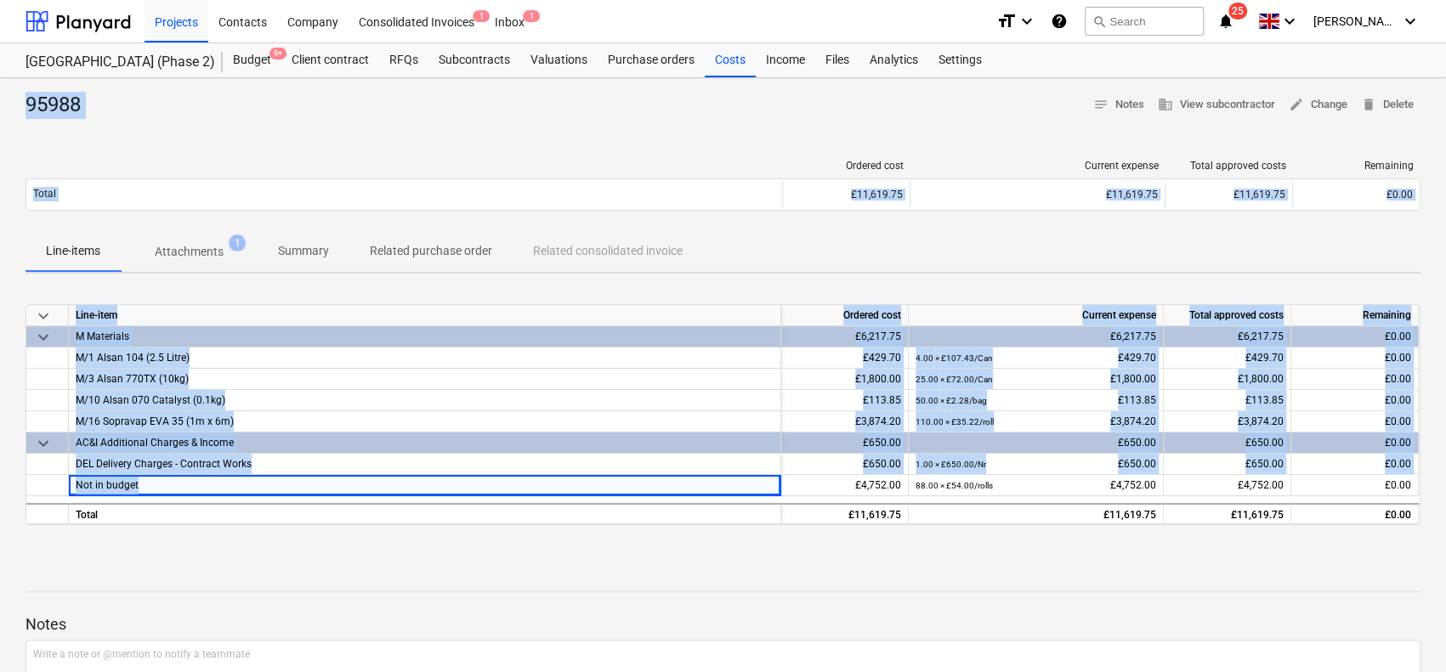
drag, startPoint x: 316, startPoint y: 475, endPoint x: 111, endPoint y: 115, distance: 414.6
click at [134, 115] on div "95988 notes Notes business View subcontractor edit Change delete Delete Ordered…" at bounding box center [723, 443] width 1446 height 730
click at [99, 108] on div "95988 notes Notes business View subcontractor edit Change delete Delete" at bounding box center [723, 105] width 1395 height 27
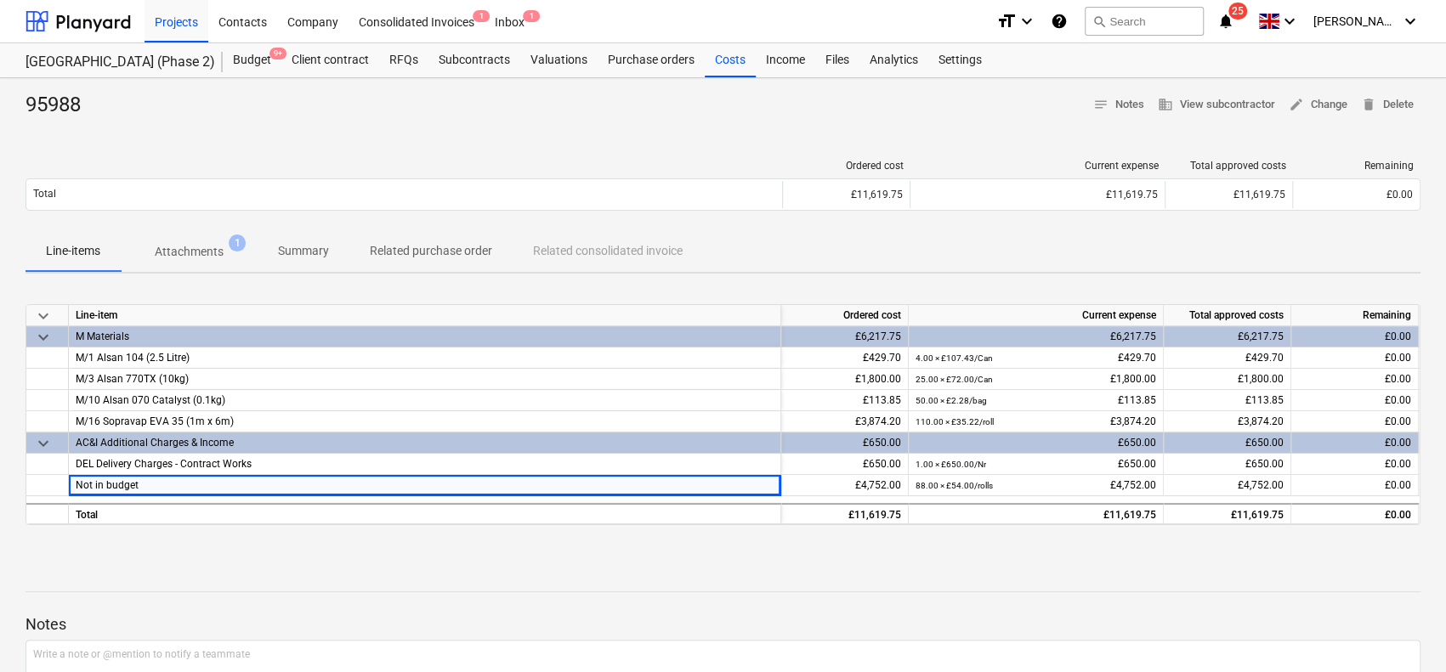
click at [99, 108] on div "95988 notes Notes business View subcontractor edit Change delete Delete" at bounding box center [723, 105] width 1395 height 27
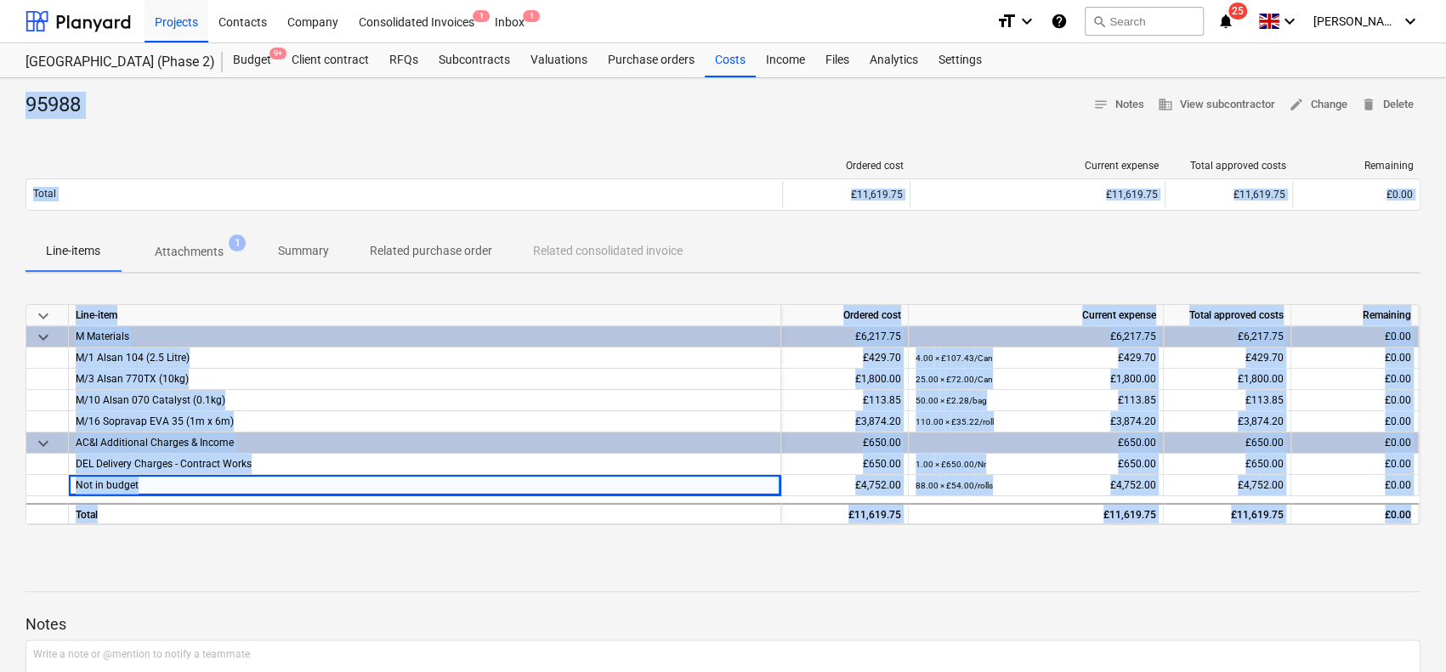
drag, startPoint x: 99, startPoint y: 108, endPoint x: 360, endPoint y: 571, distance: 531.8
click at [359, 569] on div "95988 notes Notes business View subcontractor edit Change delete Delete Ordered…" at bounding box center [723, 443] width 1446 height 730
click at [360, 571] on div at bounding box center [723, 577] width 1395 height 14
drag, startPoint x: 360, startPoint y: 571, endPoint x: 238, endPoint y: 90, distance: 496.5
click at [236, 96] on div "95988 notes Notes business View subcontractor edit Change delete Delete Ordered…" at bounding box center [723, 443] width 1446 height 730
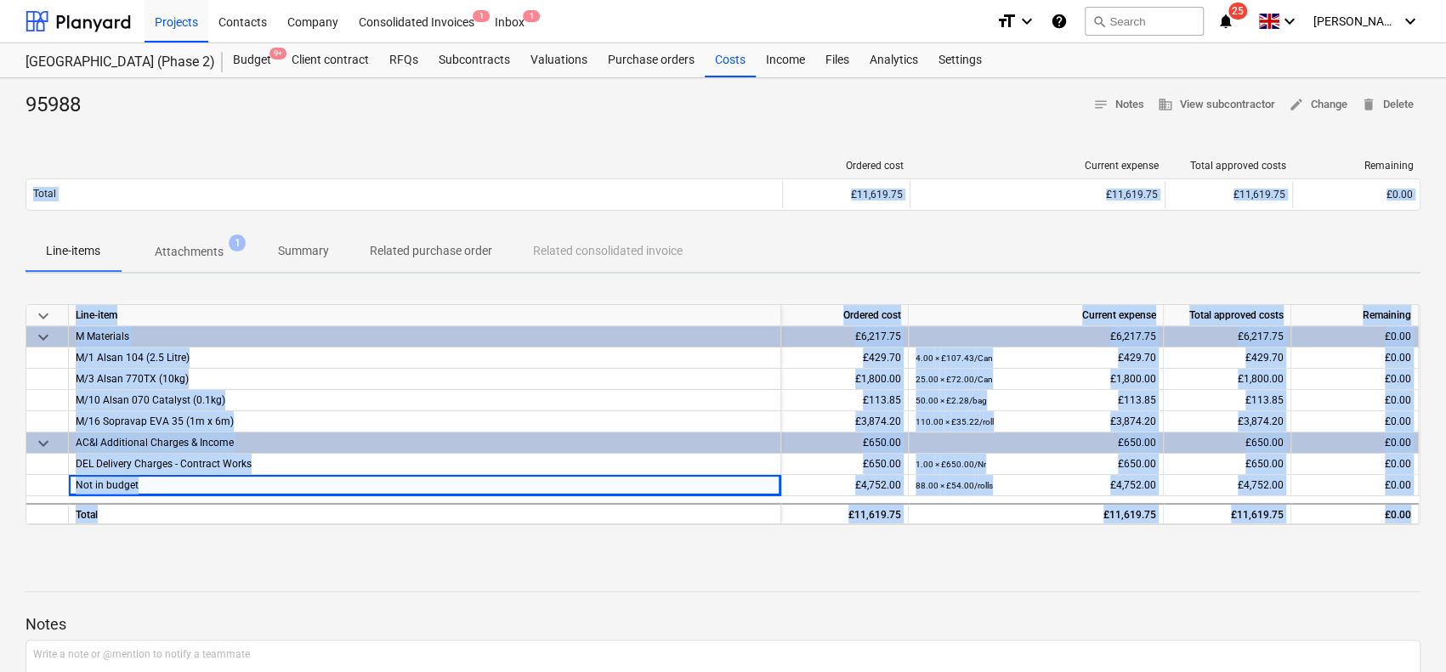
click at [238, 90] on div "95988 notes Notes business View subcontractor edit Change delete Delete Ordered…" at bounding box center [723, 443] width 1446 height 730
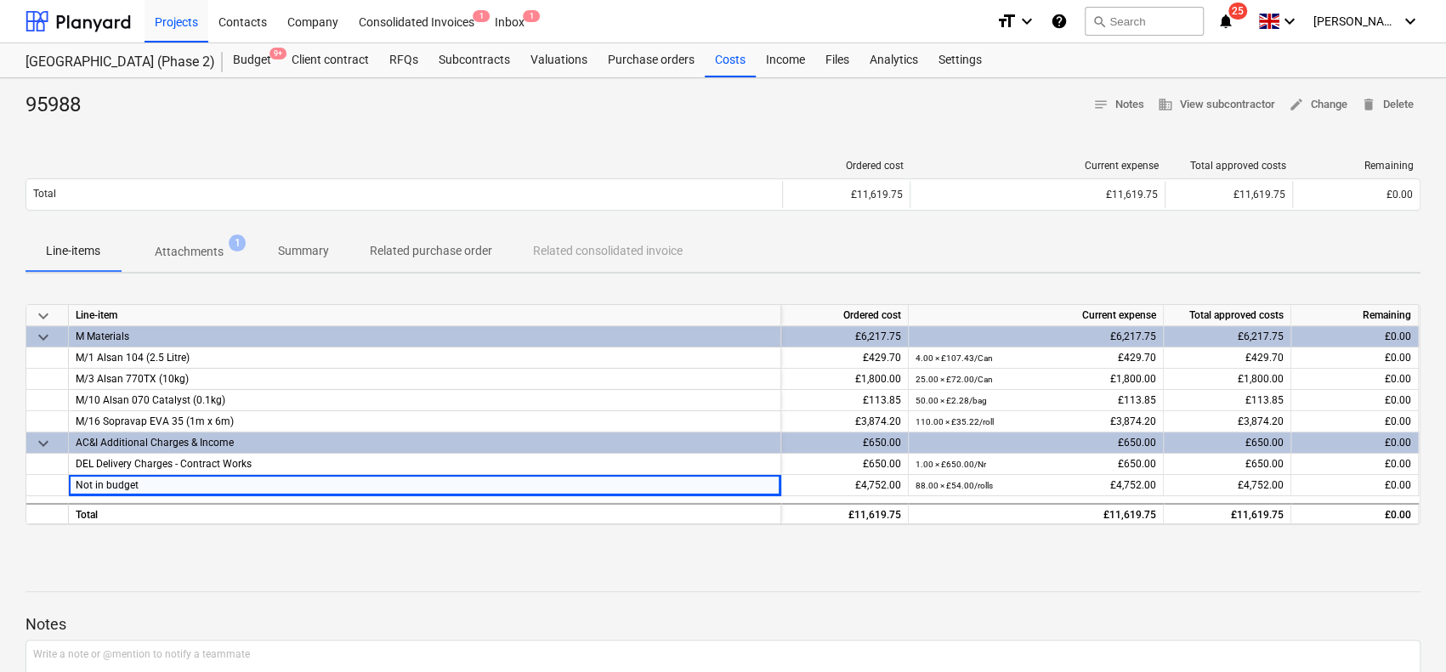
click at [238, 90] on div "95988 notes Notes business View subcontractor edit Change delete Delete Ordered…" at bounding box center [723, 443] width 1446 height 730
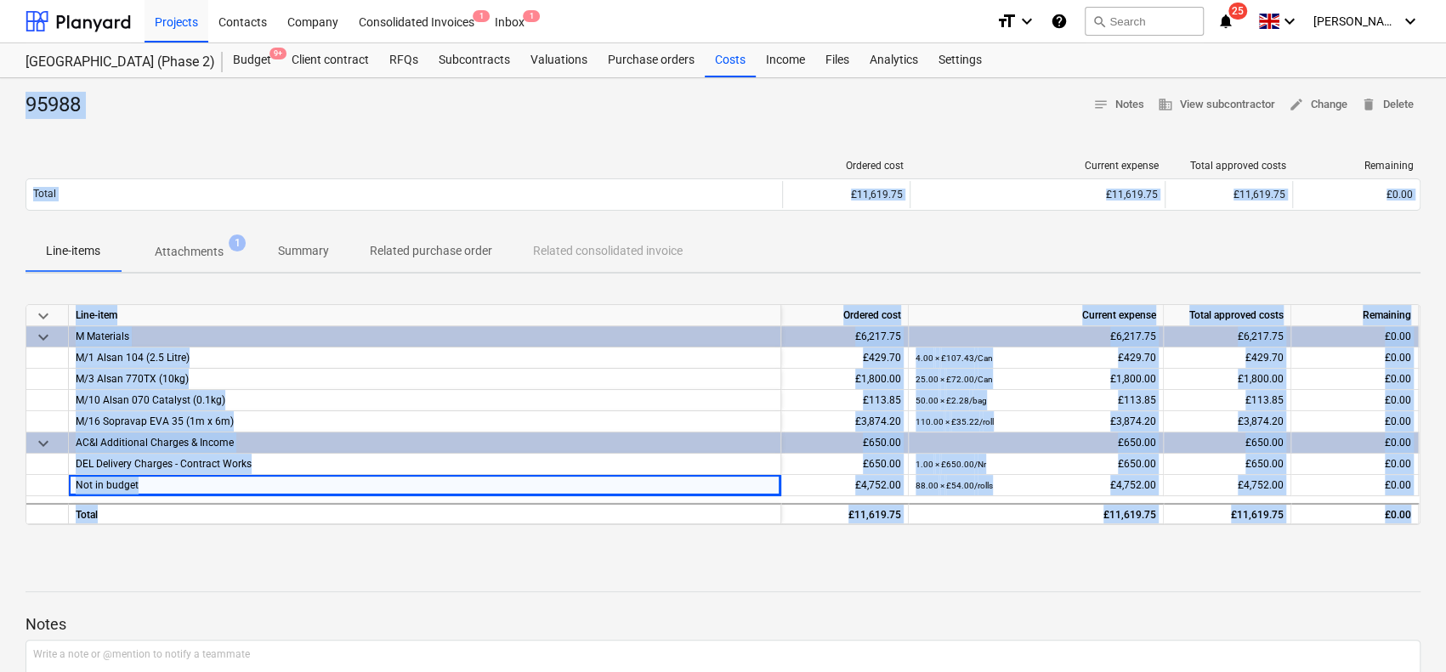
drag, startPoint x: 238, startPoint y: 90, endPoint x: 323, endPoint y: 598, distance: 514.6
click at [323, 587] on div "95988 notes Notes business View subcontractor edit Change delete Delete Ordered…" at bounding box center [723, 443] width 1446 height 730
click at [324, 598] on div "Notes Write a note or @mention to notify a teammate ﻿ Save" at bounding box center [723, 682] width 1395 height 225
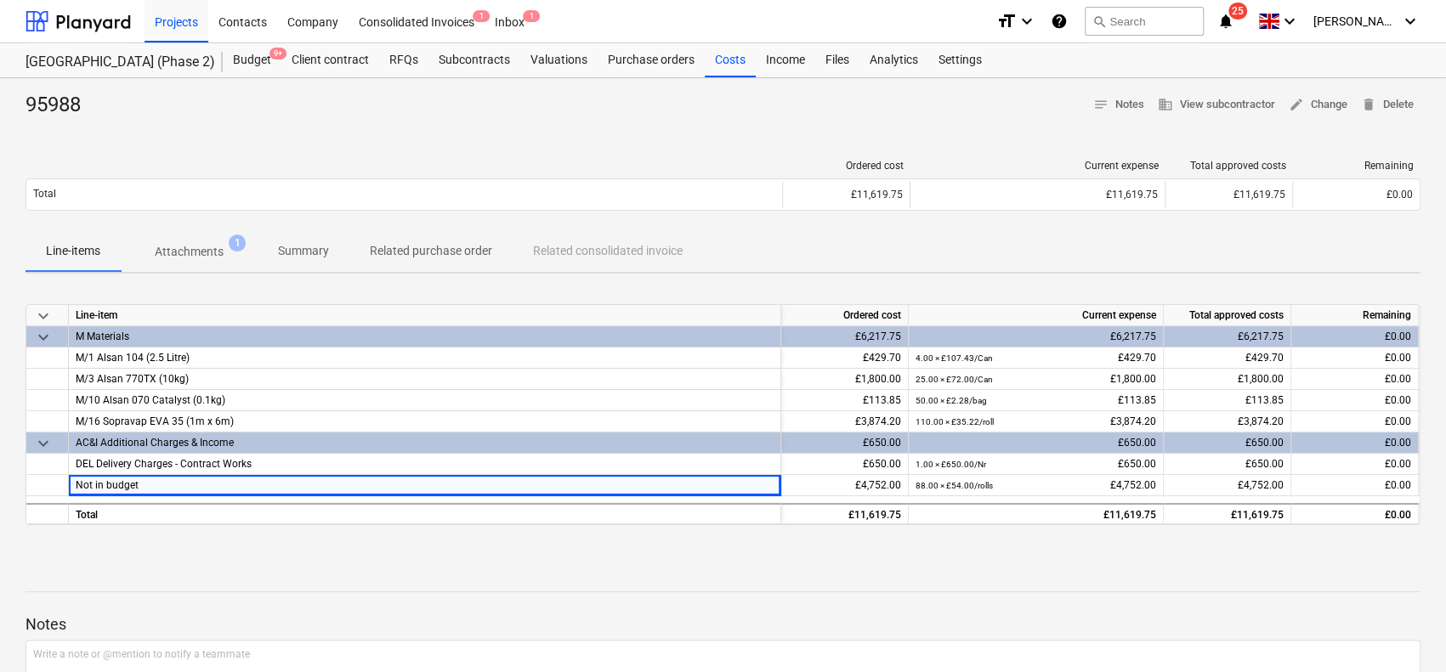
click at [56, 103] on div "95988" at bounding box center [60, 105] width 69 height 27
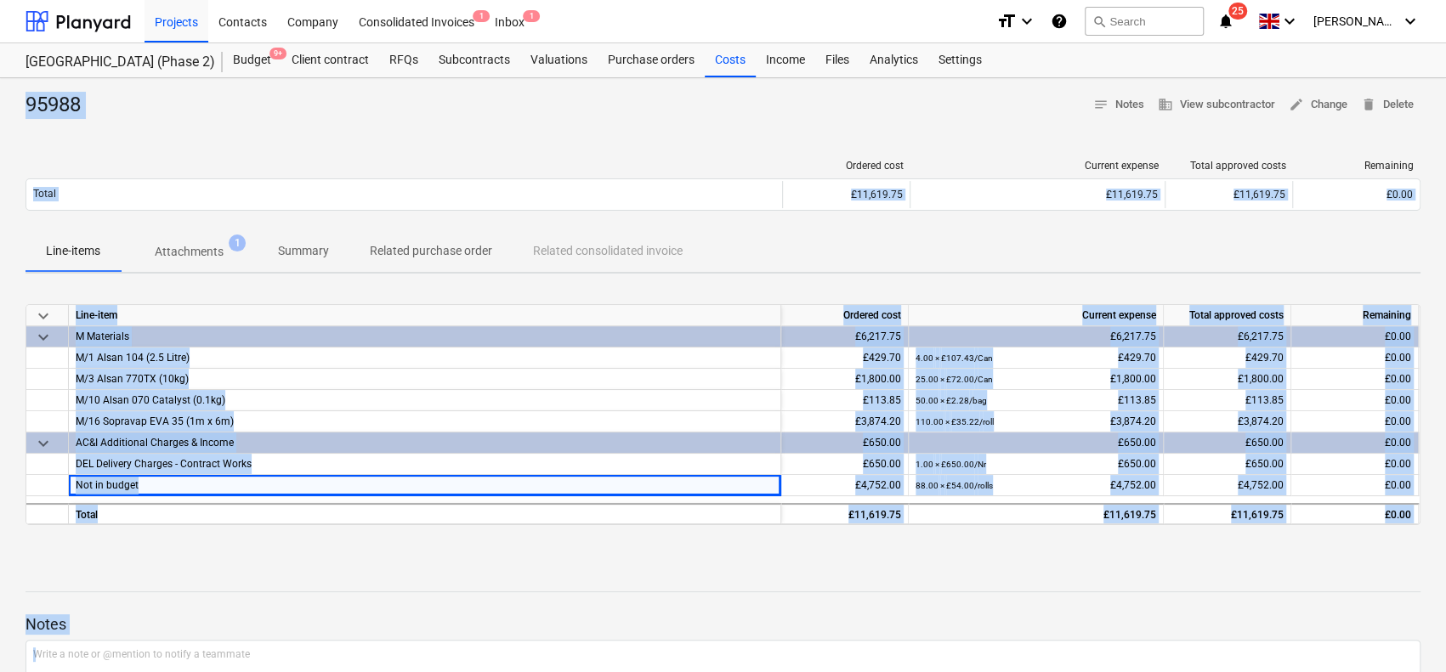
scroll to position [134, 0]
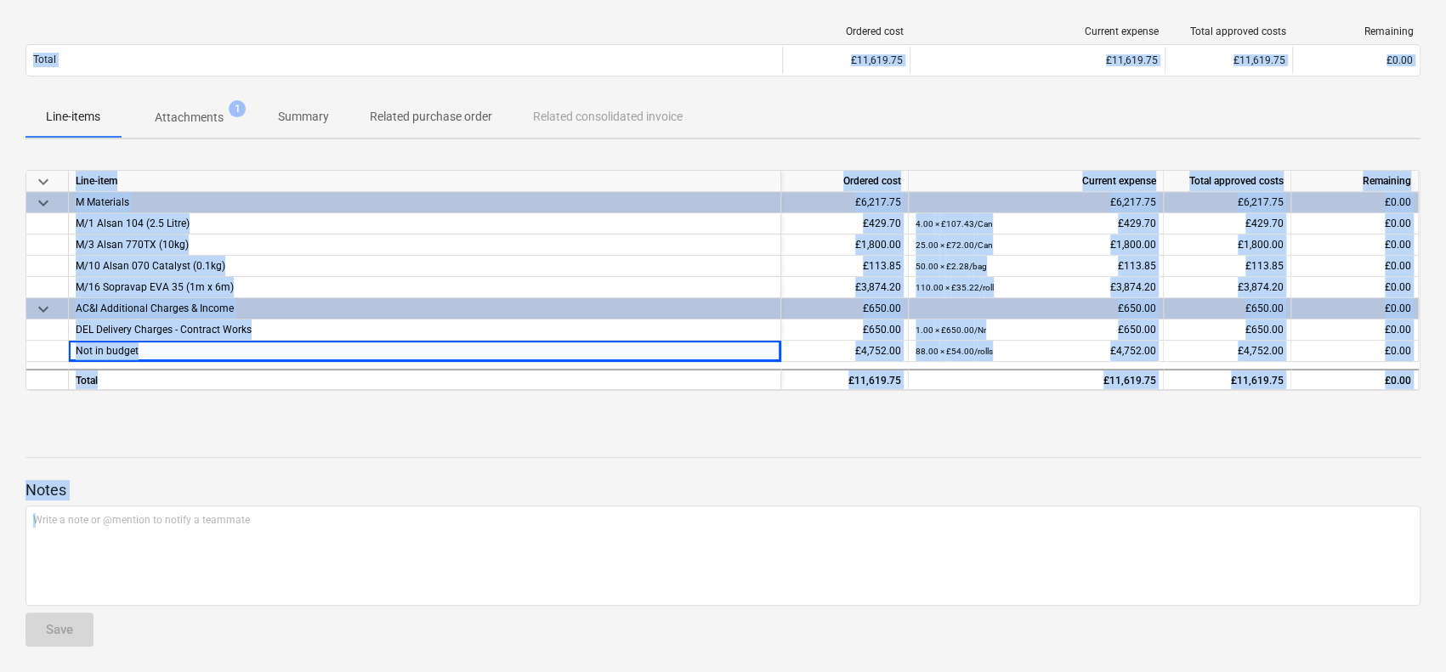
drag, startPoint x: 56, startPoint y: 103, endPoint x: 316, endPoint y: 709, distance: 659.6
click at [316, 538] on html "Projects Contacts Company Consolidated Invoices 1 Inbox 1 format_size keyboard_…" at bounding box center [723, 202] width 1446 height 672
click at [336, 502] on div at bounding box center [723, 503] width 1395 height 5
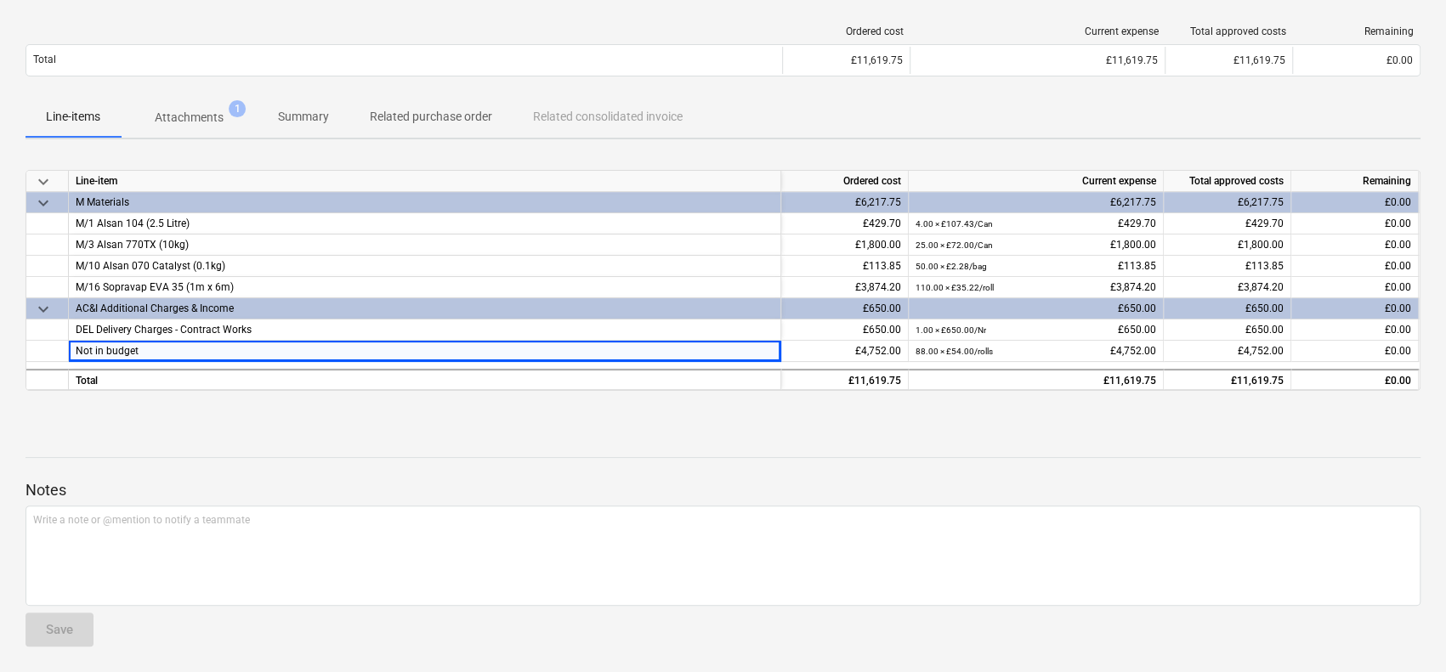
click at [336, 502] on div at bounding box center [723, 503] width 1395 height 5
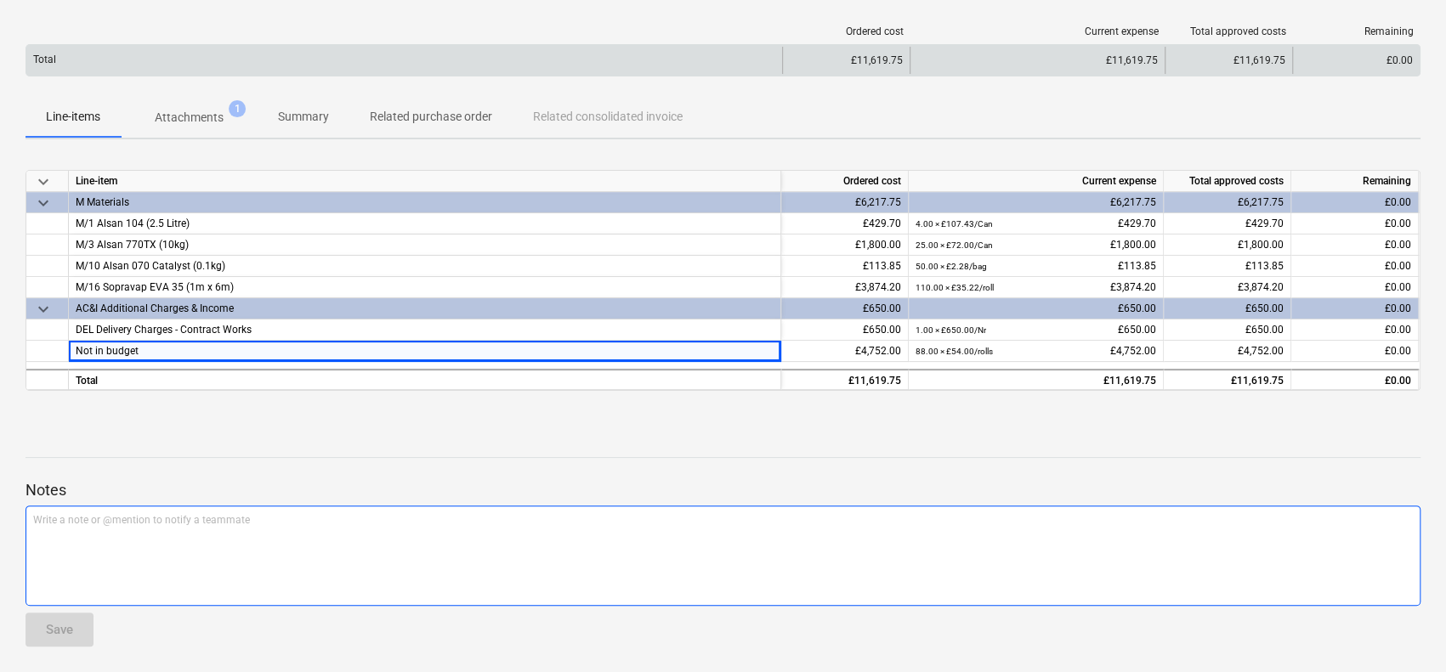
drag, startPoint x: 336, startPoint y: 502, endPoint x: 269, endPoint y: 60, distance: 447.0
click at [269, 60] on div "95988 notes Notes business View subcontractor edit Change delete Delete Ordered…" at bounding box center [723, 309] width 1446 height 730
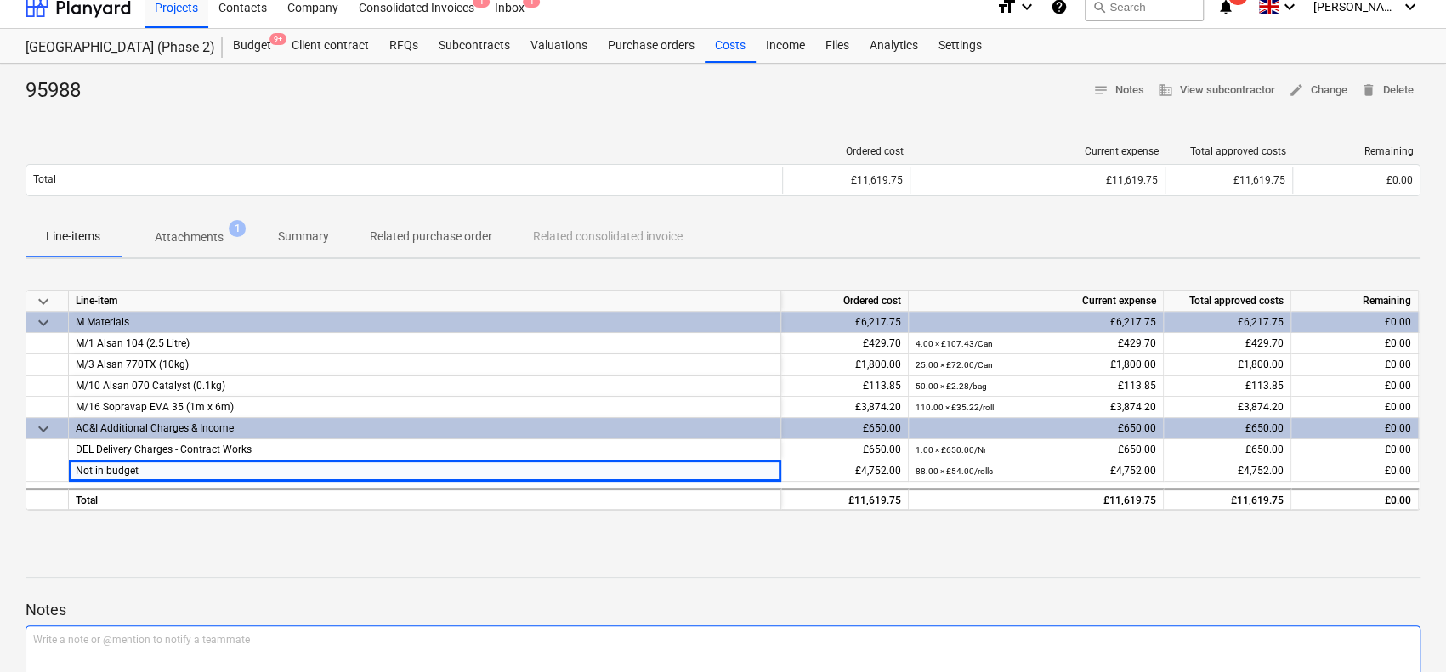
scroll to position [0, 0]
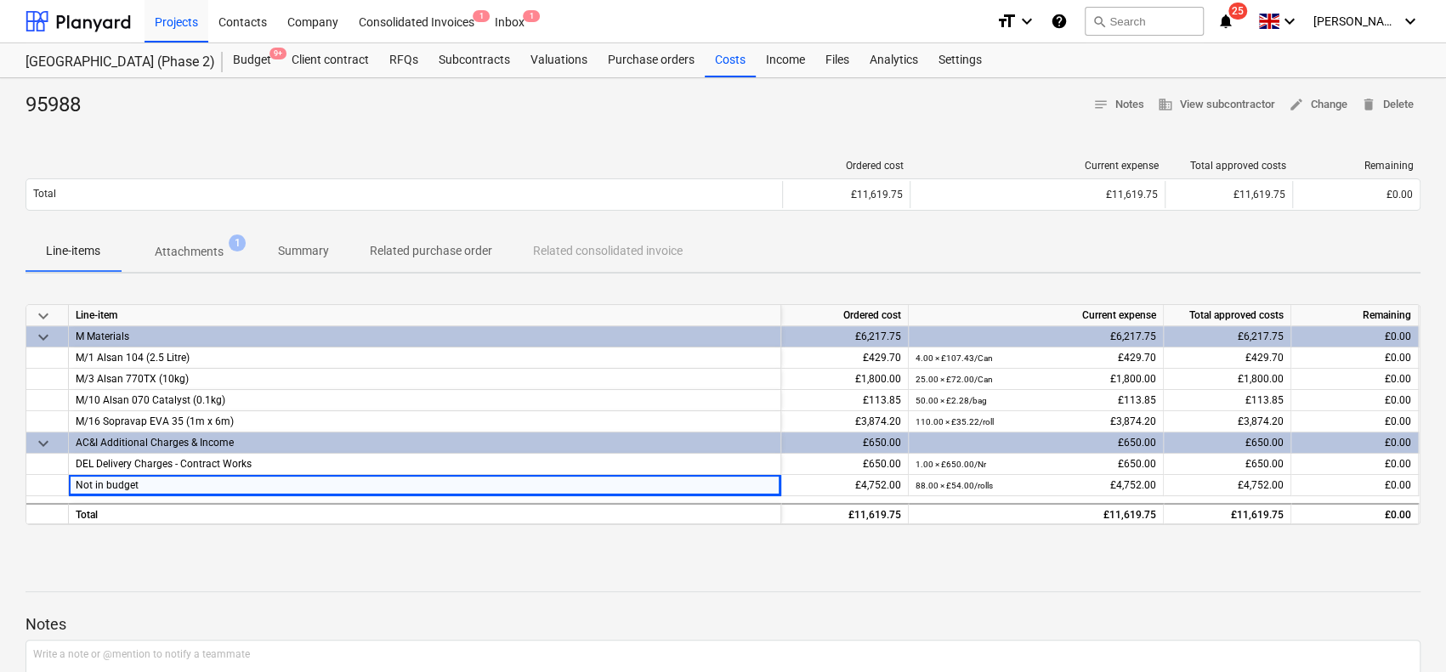
click at [151, 109] on div "95988 notes Notes business View subcontractor edit Change delete Delete" at bounding box center [723, 105] width 1395 height 27
click at [152, 109] on div "95988 notes Notes business View subcontractor edit Change delete Delete" at bounding box center [723, 105] width 1395 height 27
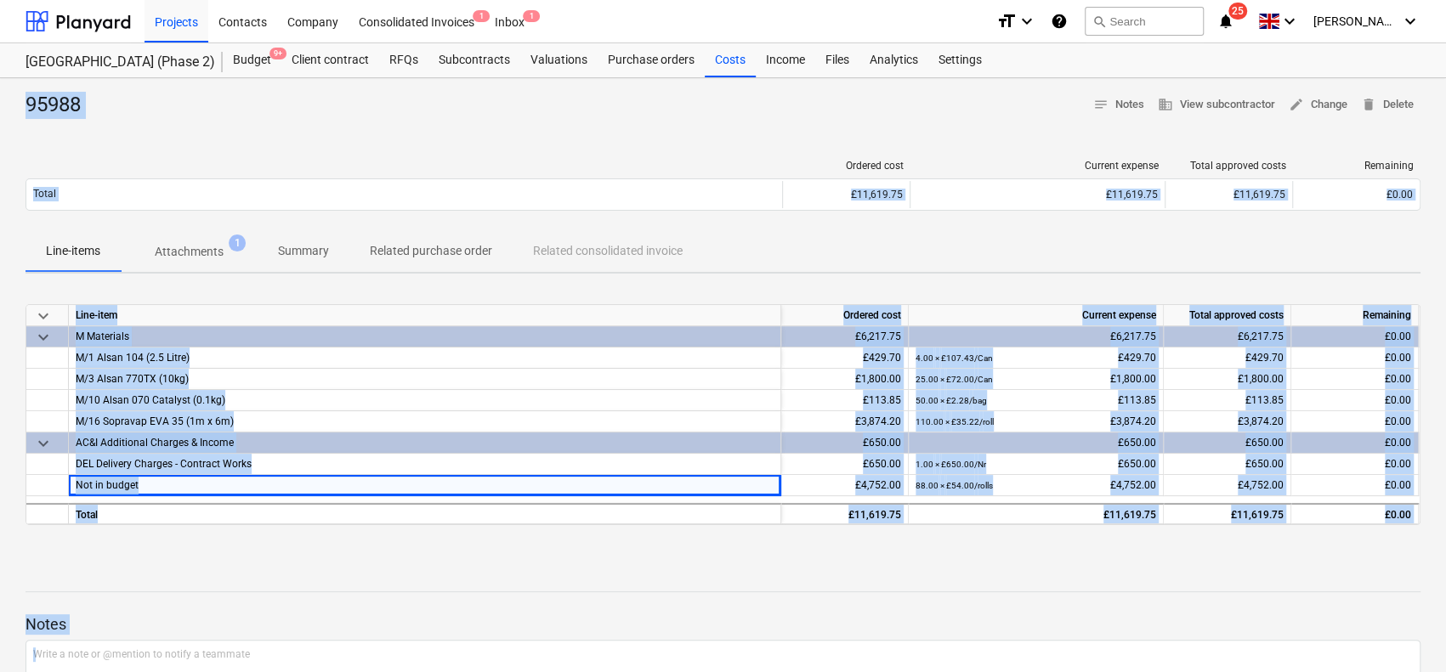
scroll to position [134, 0]
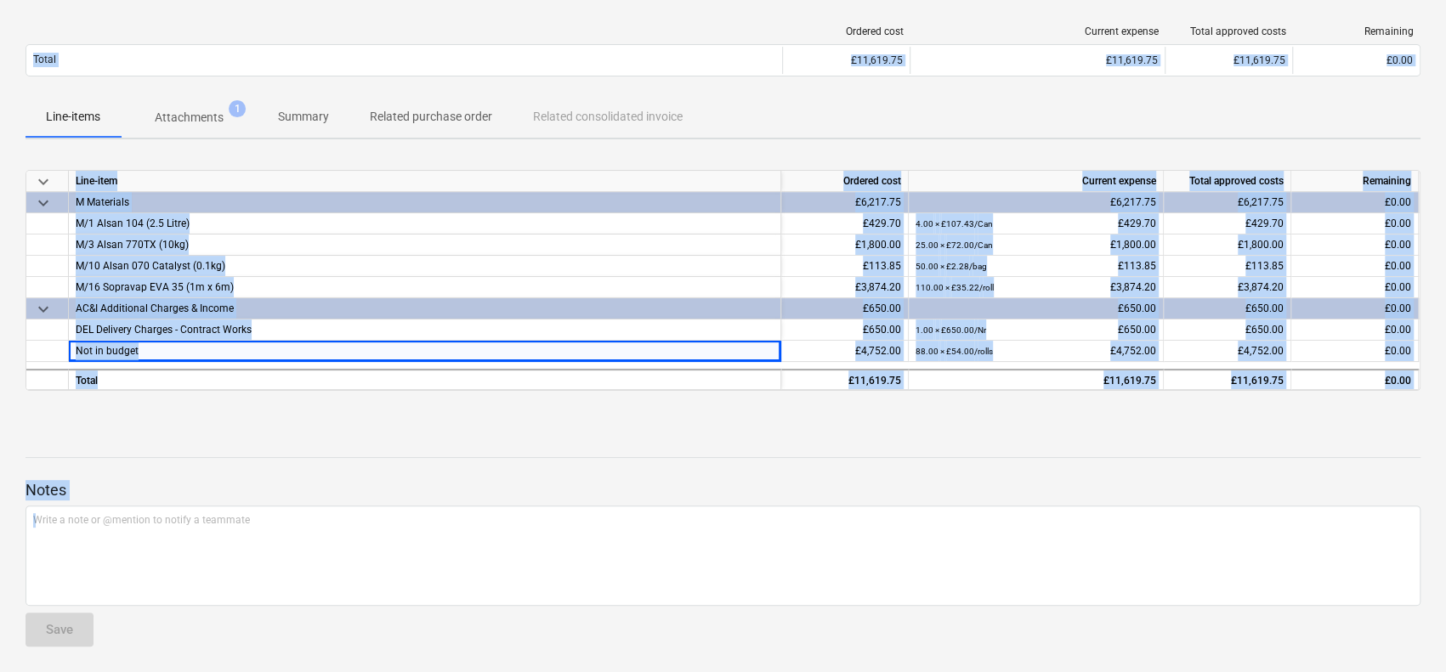
drag, startPoint x: 152, startPoint y: 109, endPoint x: 297, endPoint y: 712, distance: 620.6
click at [297, 538] on html "Projects Contacts Company Consolidated Invoices 1 Inbox 1 format_size keyboard_…" at bounding box center [723, 202] width 1446 height 672
click at [289, 496] on p "Notes" at bounding box center [723, 490] width 1395 height 20
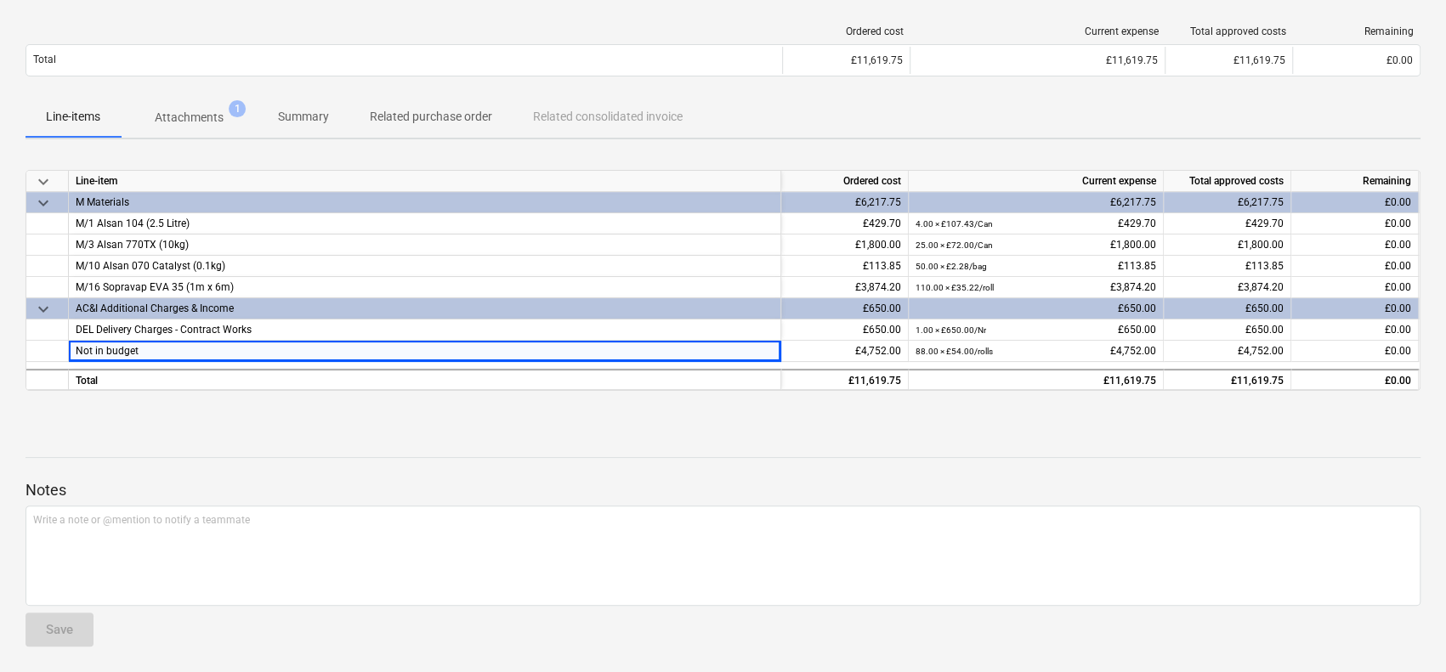
click at [289, 496] on p "Notes" at bounding box center [723, 490] width 1395 height 20
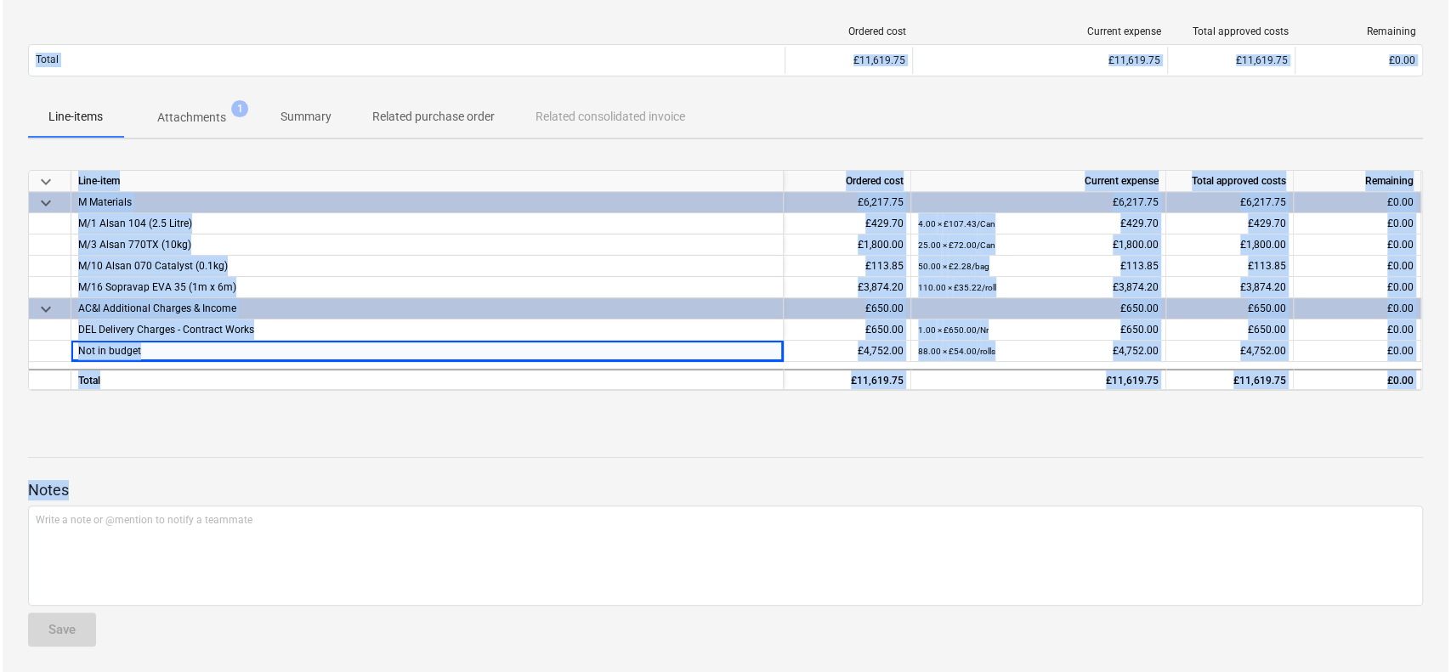
scroll to position [0, 0]
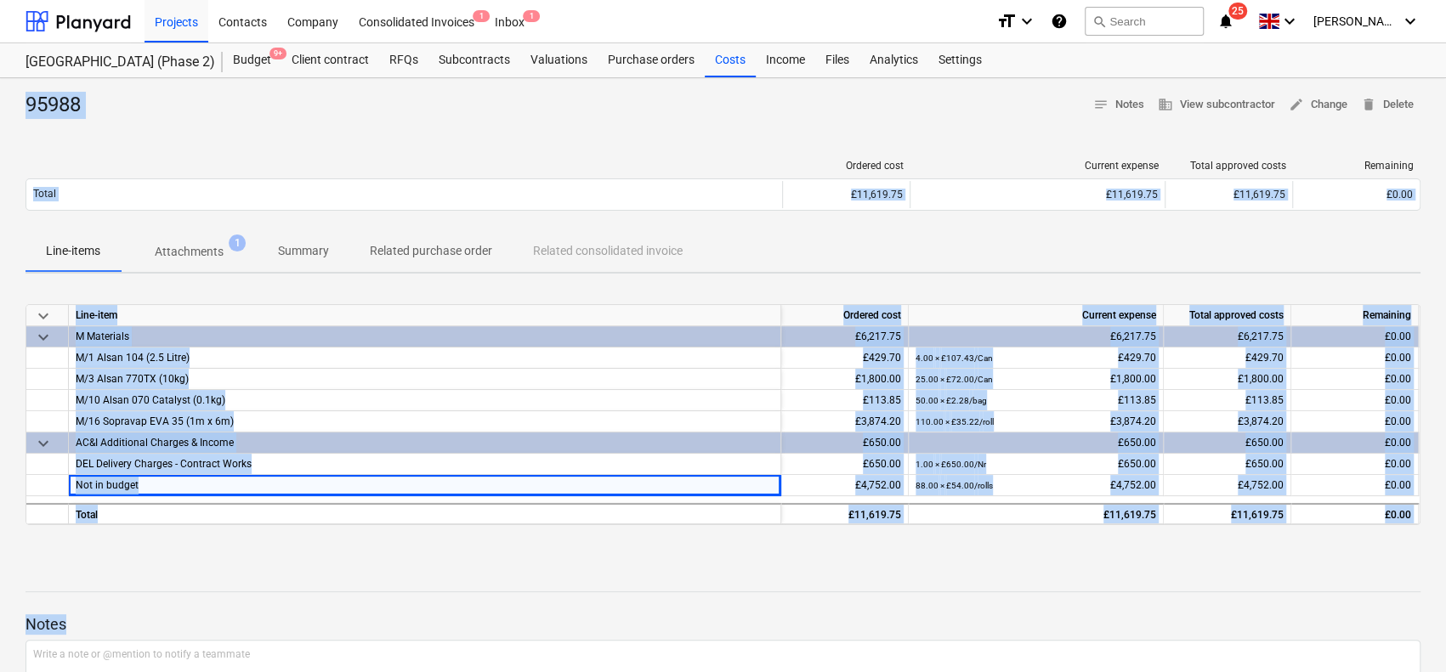
drag, startPoint x: 289, startPoint y: 496, endPoint x: 227, endPoint y: -69, distance: 567.9
click at [227, 0] on html "Projects Contacts Company Consolidated Invoices 1 Inbox 1 format_size keyboard_…" at bounding box center [723, 336] width 1446 height 672
click at [204, 146] on div "Ordered cost Current expense Total approved costs Remaining Total £11,619.75 £1…" at bounding box center [723, 188] width 1395 height 85
click at [239, 149] on div "Ordered cost Current expense Total approved costs Remaining Total £11,619.75 £1…" at bounding box center [723, 188] width 1395 height 85
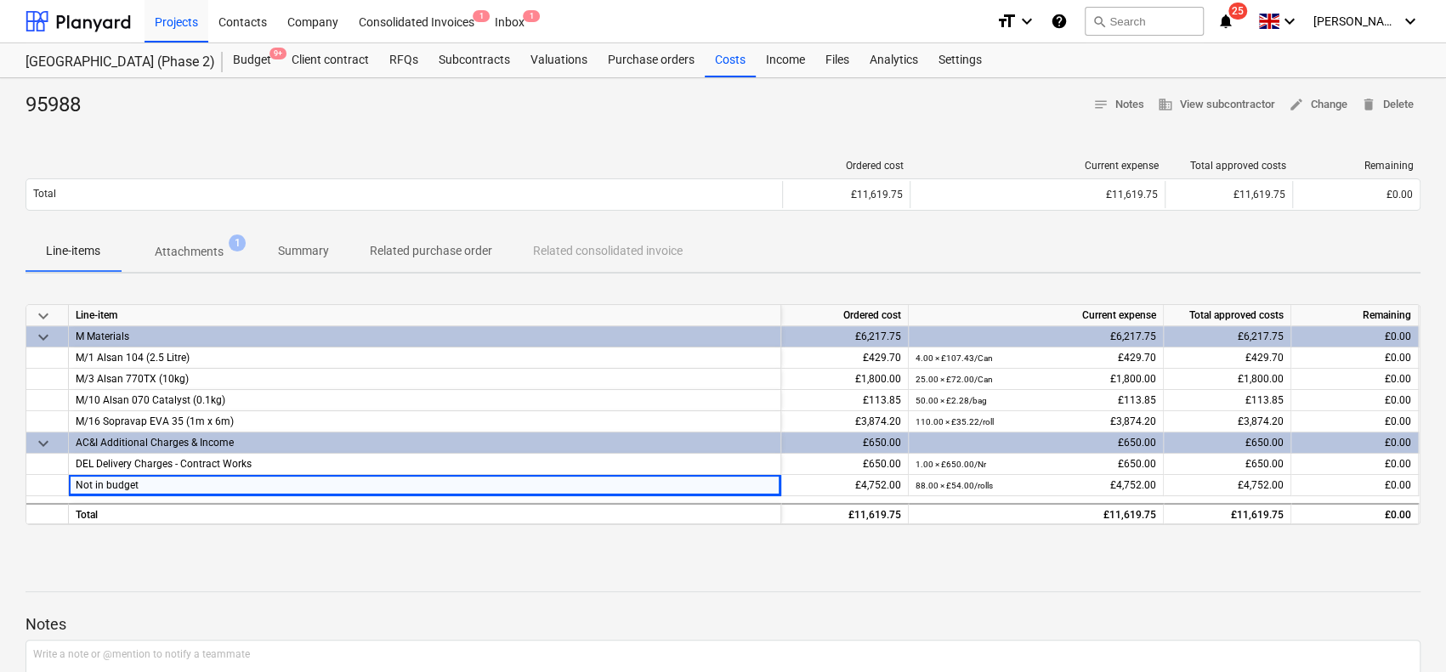
click at [240, 130] on div at bounding box center [723, 126] width 1395 height 14
drag, startPoint x: 240, startPoint y: 130, endPoint x: 246, endPoint y: 106, distance: 24.5
click at [245, 108] on div "95988 notes Notes business View subcontractor edit Change delete Delete Ordered…" at bounding box center [723, 443] width 1446 height 730
click at [246, 106] on div "95988 notes Notes business View subcontractor edit Change delete Delete" at bounding box center [723, 105] width 1395 height 27
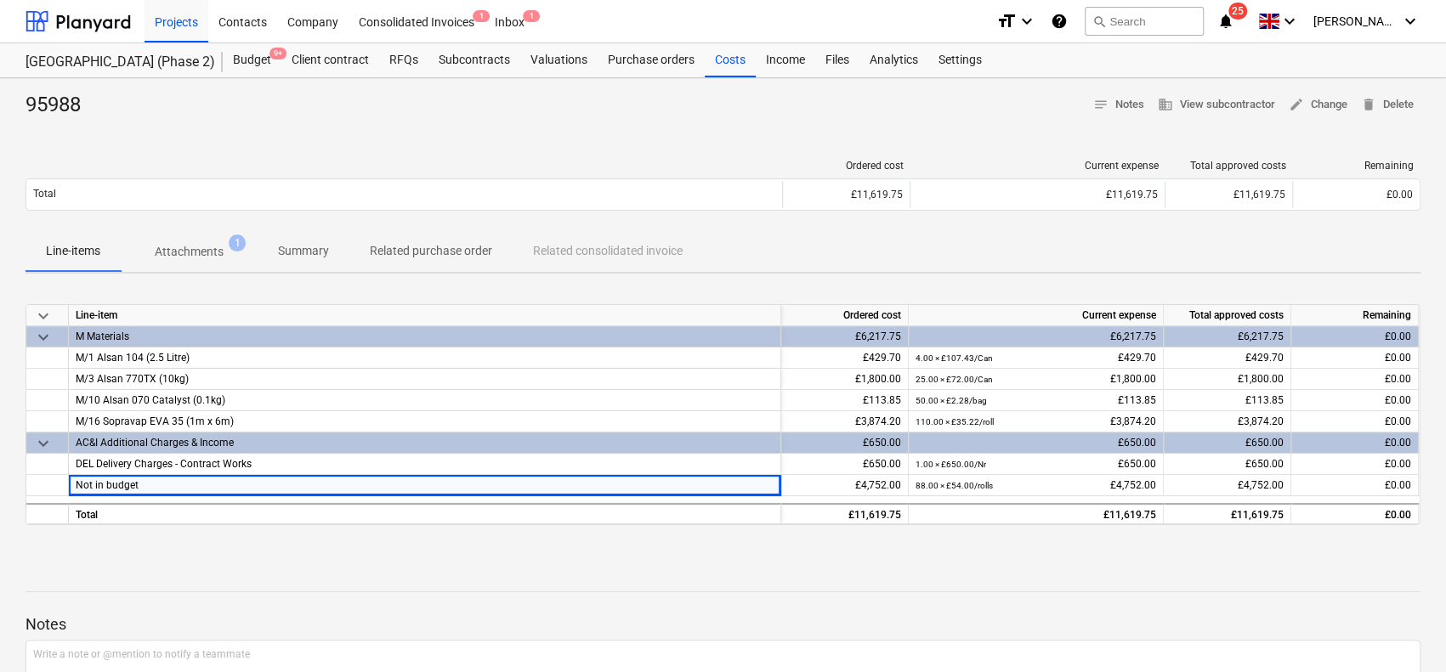
click at [246, 106] on div "95988 notes Notes business View subcontractor edit Change delete Delete" at bounding box center [723, 105] width 1395 height 27
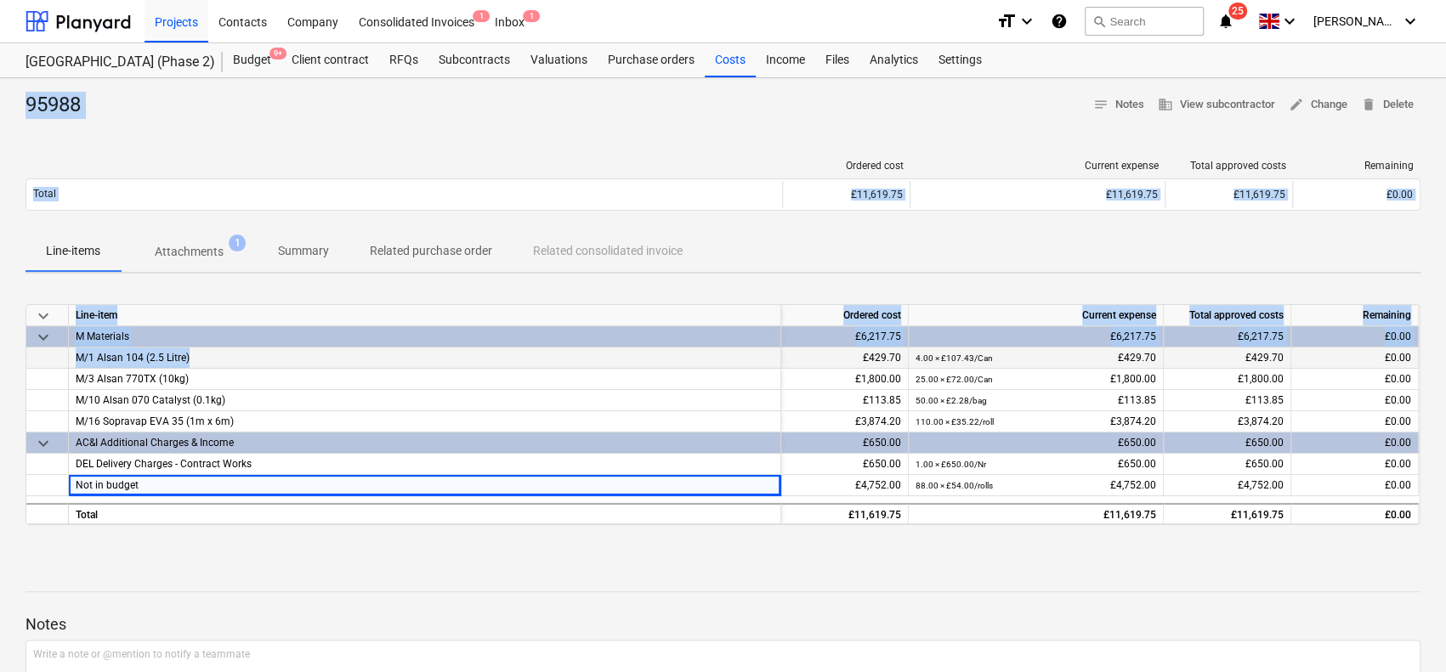
drag, startPoint x: 246, startPoint y: 106, endPoint x: 233, endPoint y: 363, distance: 257.1
click at [233, 363] on div "95988 notes Notes business View subcontractor edit Change delete Delete Ordered…" at bounding box center [723, 443] width 1446 height 730
click at [260, 150] on div "Ordered cost Current expense Total approved costs Remaining Total £11,619.75 £1…" at bounding box center [723, 188] width 1395 height 85
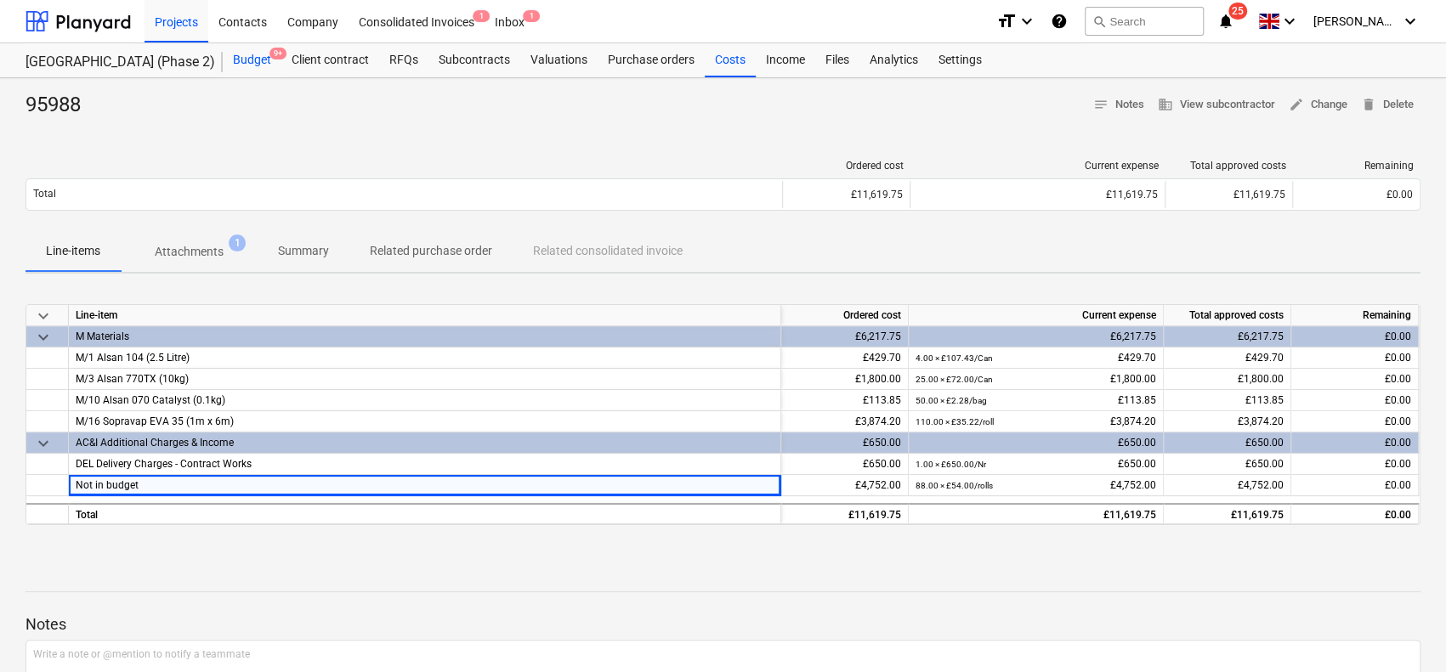
click at [243, 54] on div "Budget 9+" at bounding box center [252, 60] width 59 height 34
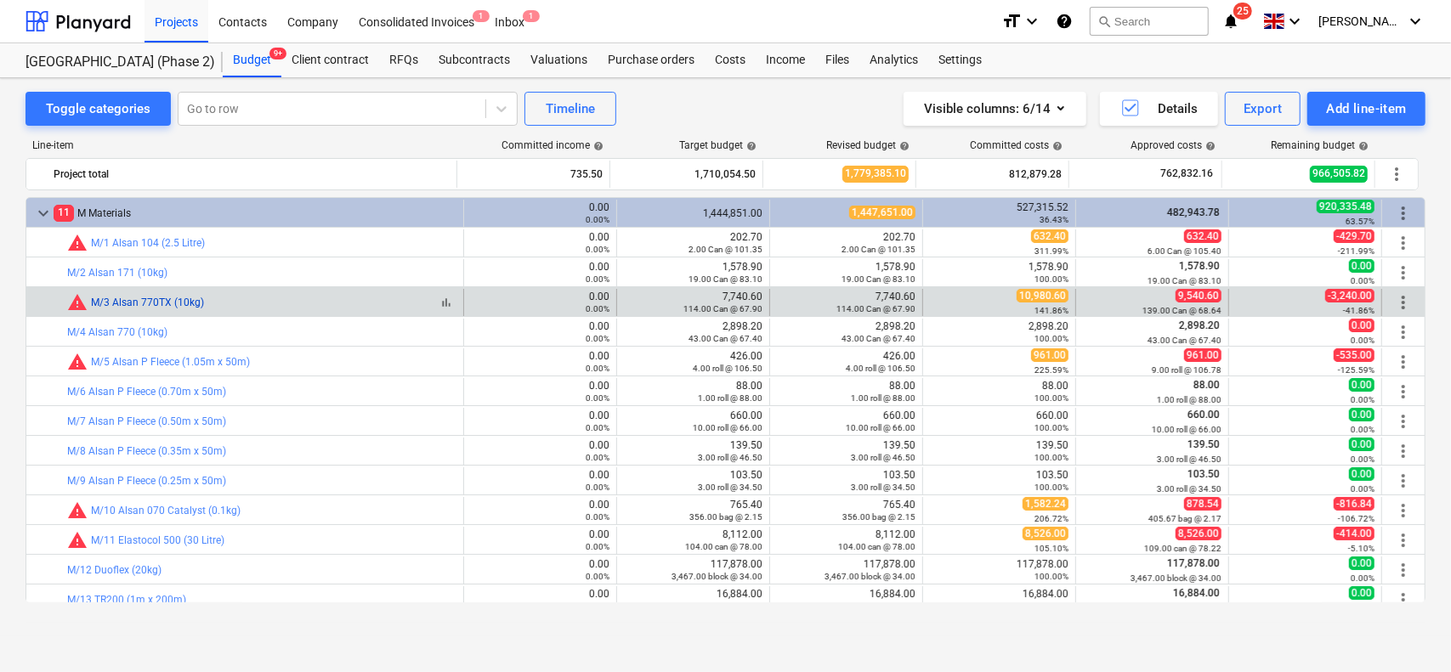
click at [189, 298] on link "M/3 Alsan 770TX (10kg)" at bounding box center [147, 303] width 113 height 12
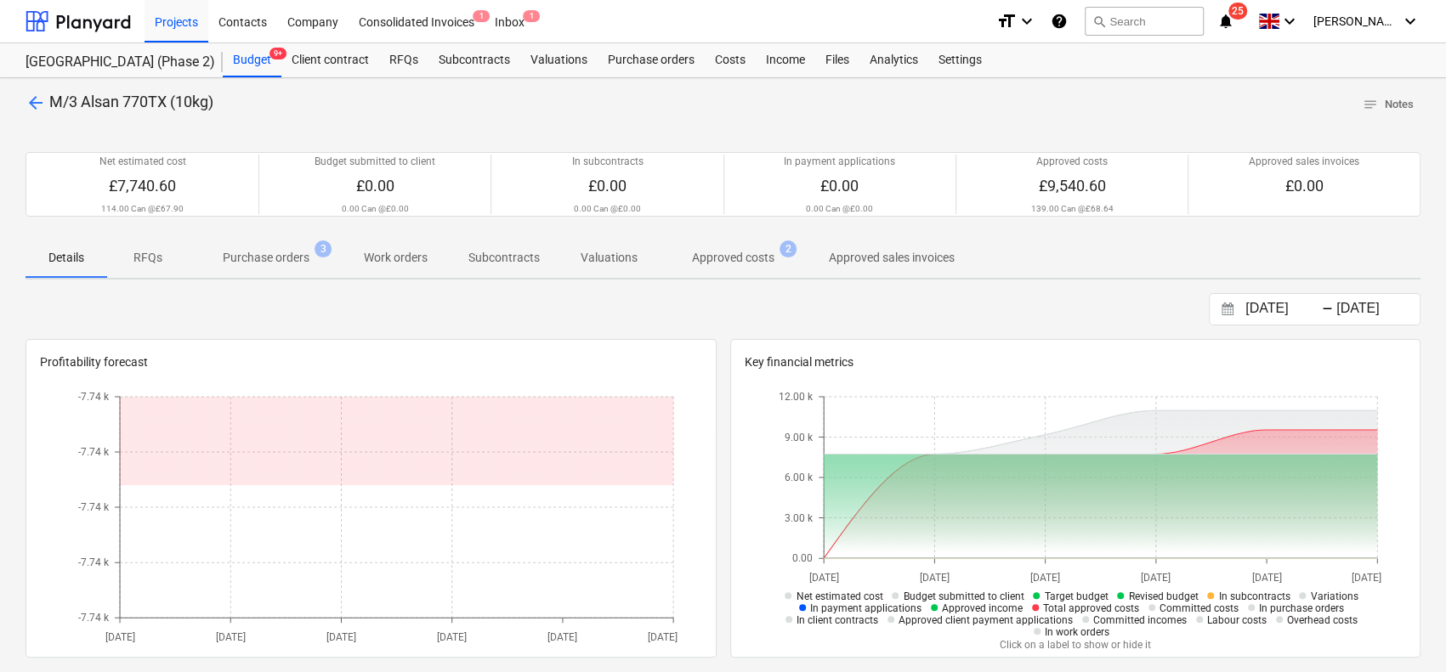
click at [738, 238] on button "Approved costs 2" at bounding box center [733, 257] width 150 height 41
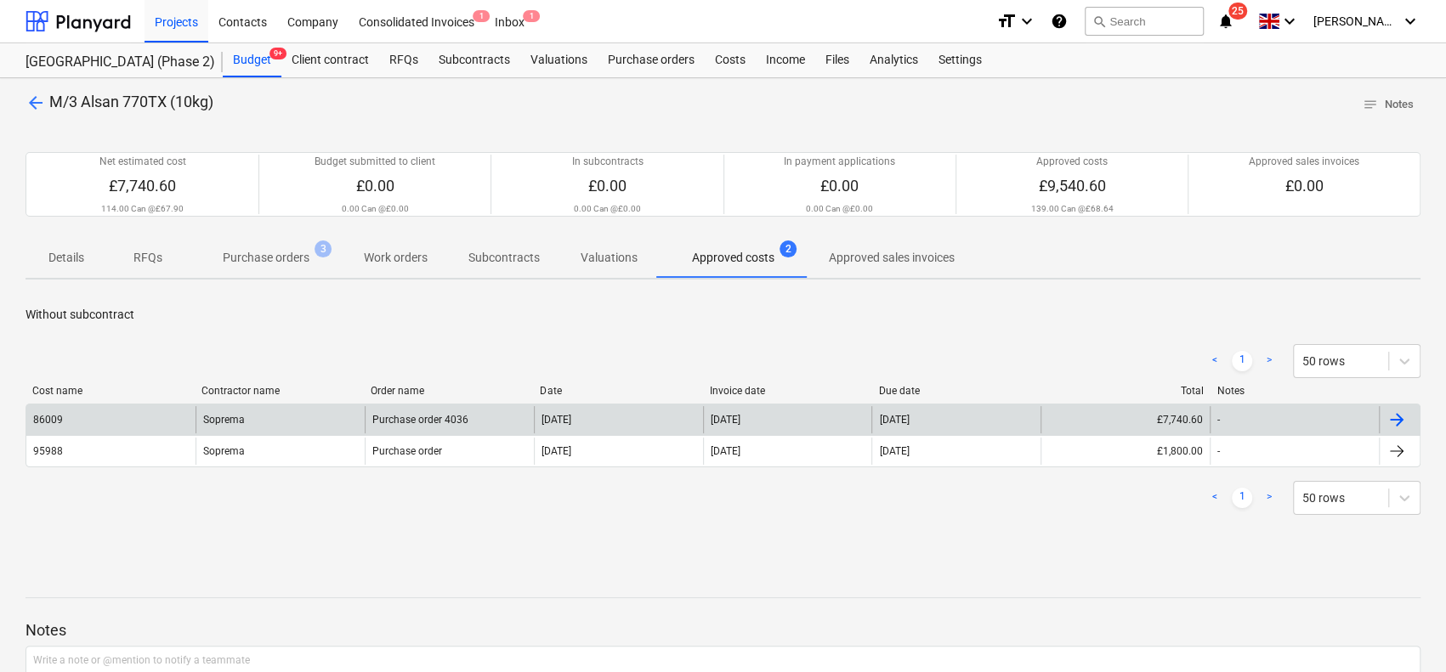
click at [482, 429] on div "Purchase order 4036" at bounding box center [449, 419] width 169 height 27
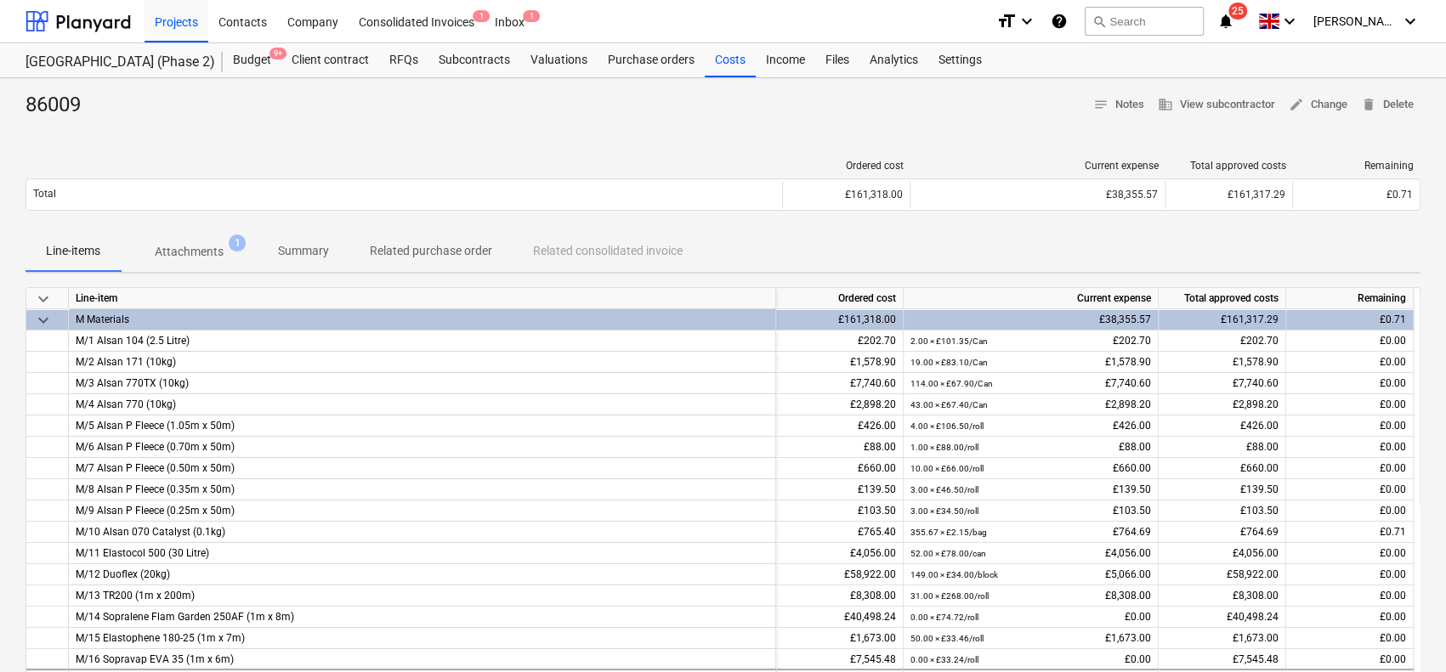
click at [201, 256] on p "Attachments" at bounding box center [189, 252] width 69 height 18
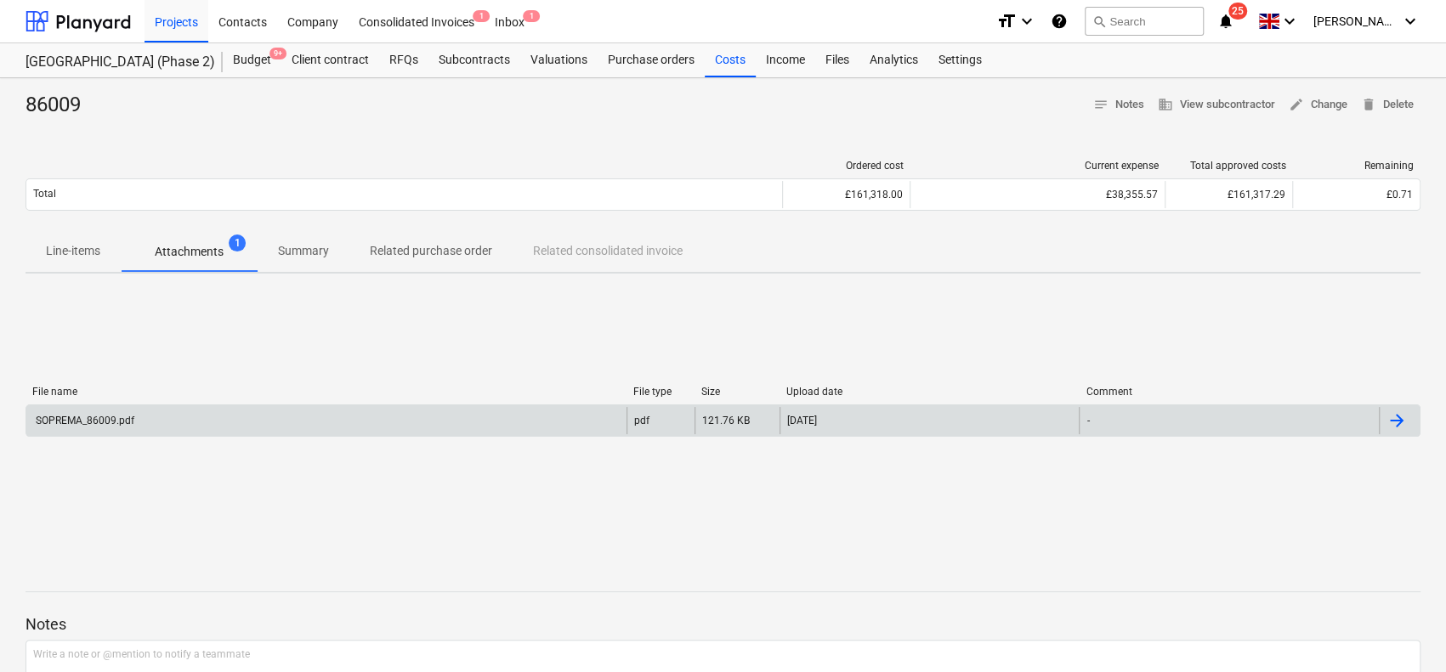
click at [206, 422] on div "SOPREMA_86009.pdf" at bounding box center [326, 420] width 600 height 27
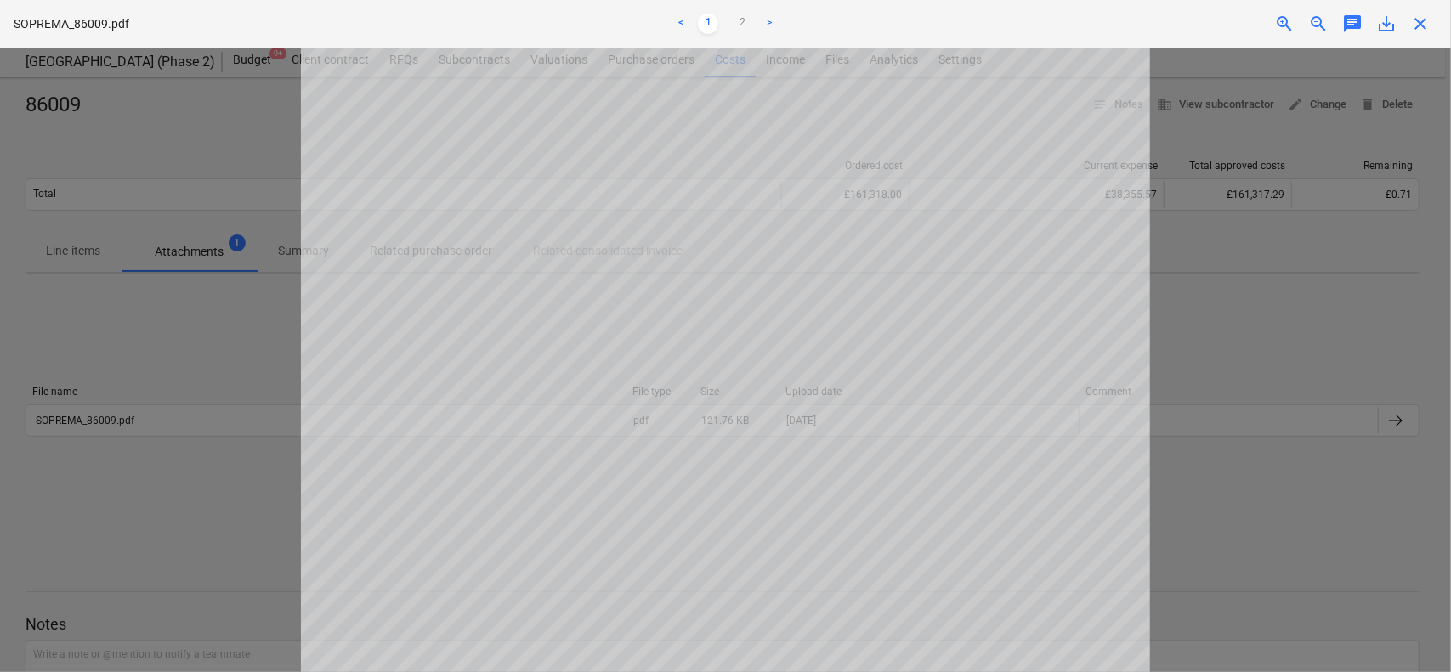
scroll to position [593, 0]
